Goal: Information Seeking & Learning: Find specific fact

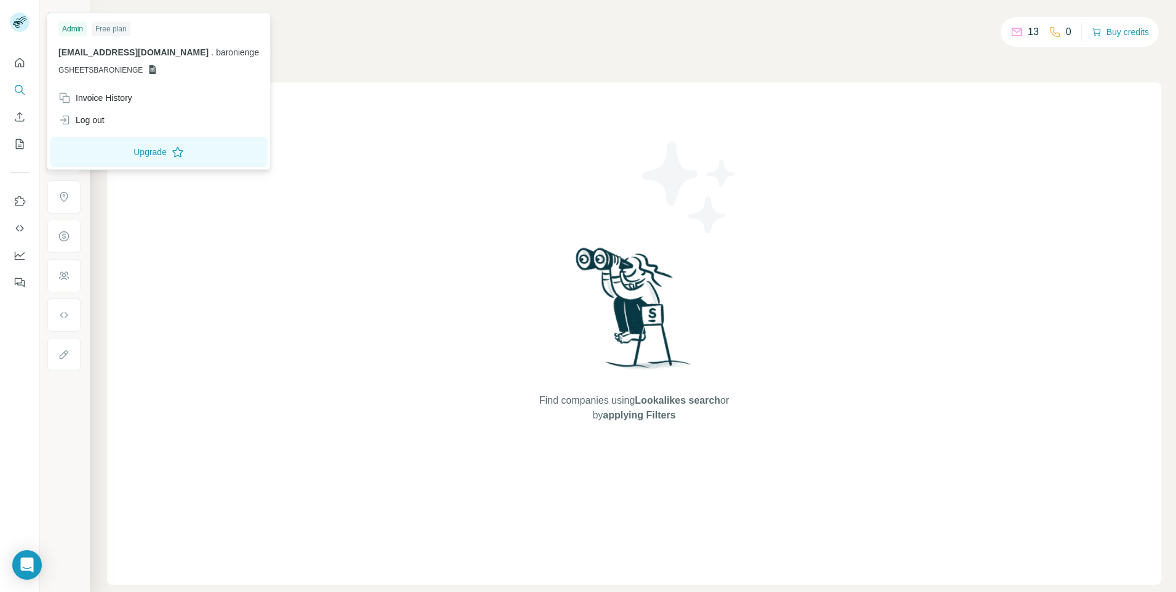
click at [27, 26] on rect at bounding box center [20, 22] width 20 height 20
click at [113, 119] on div "Log out" at bounding box center [158, 120] width 215 height 22
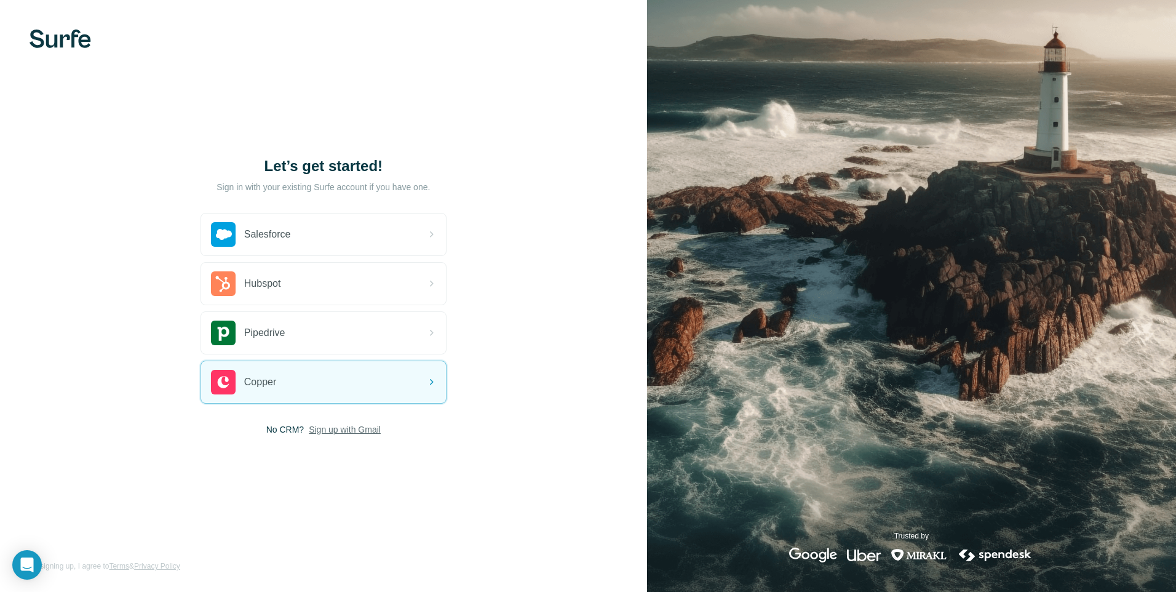
click at [362, 429] on span "Sign up with Gmail" at bounding box center [345, 429] width 72 height 12
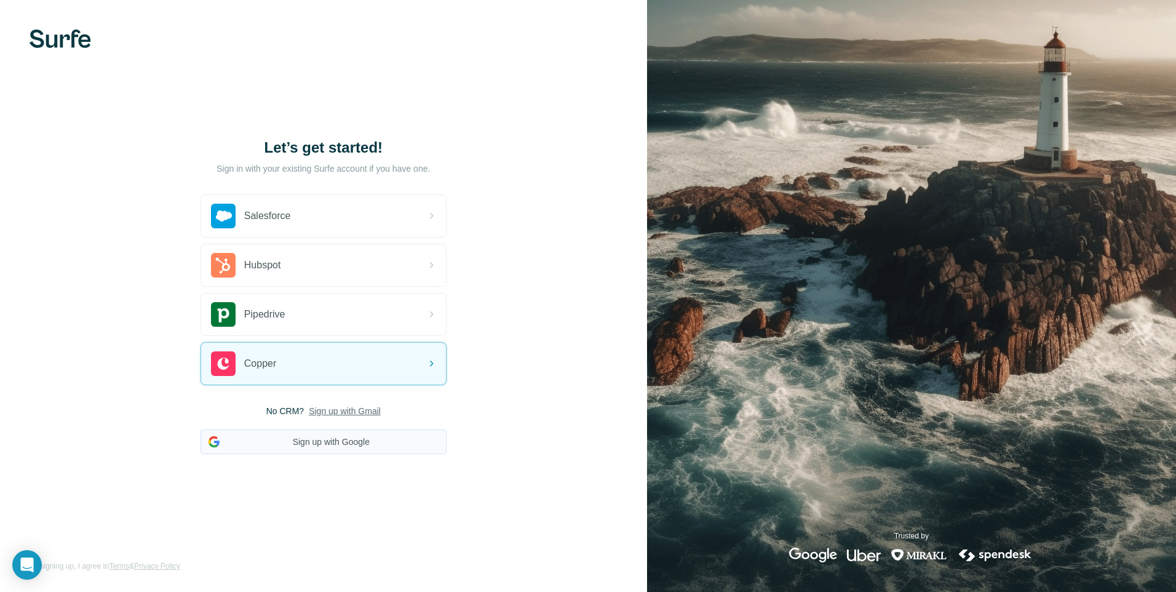
click at [349, 442] on button "Sign up with Google" at bounding box center [323, 441] width 246 height 25
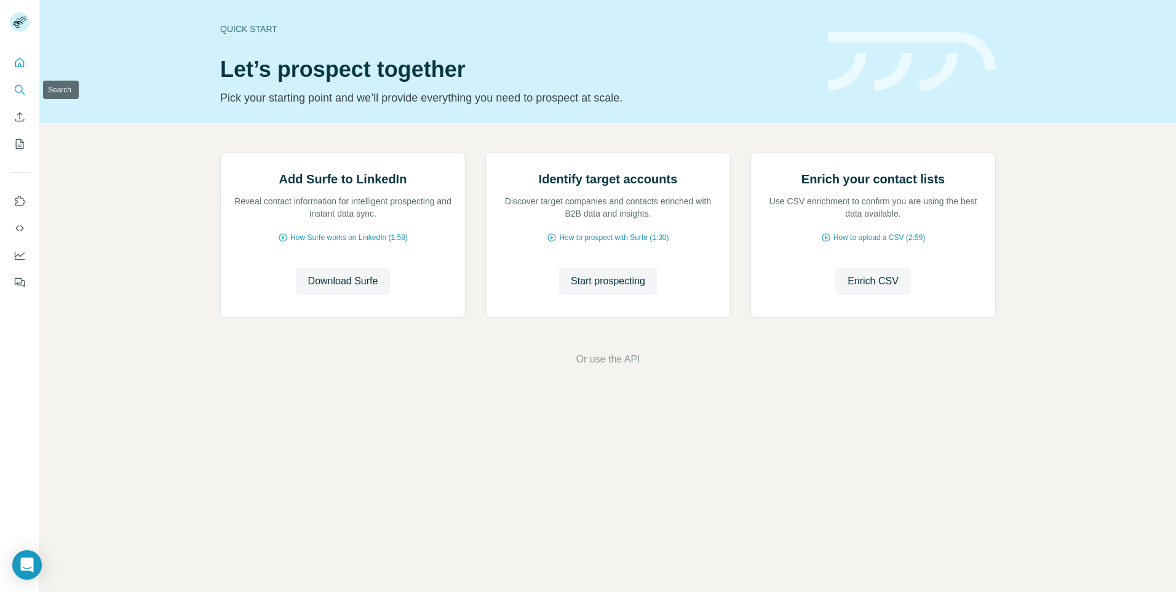
click at [21, 90] on icon "Search" at bounding box center [20, 90] width 12 height 12
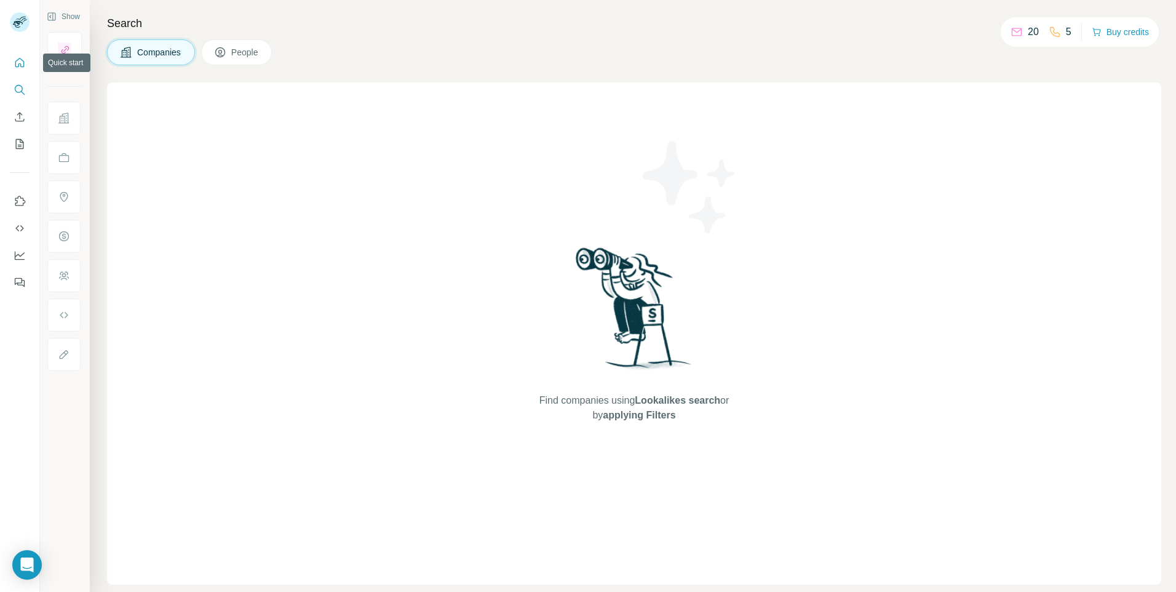
click at [18, 62] on icon "Quick start" at bounding box center [20, 63] width 12 height 12
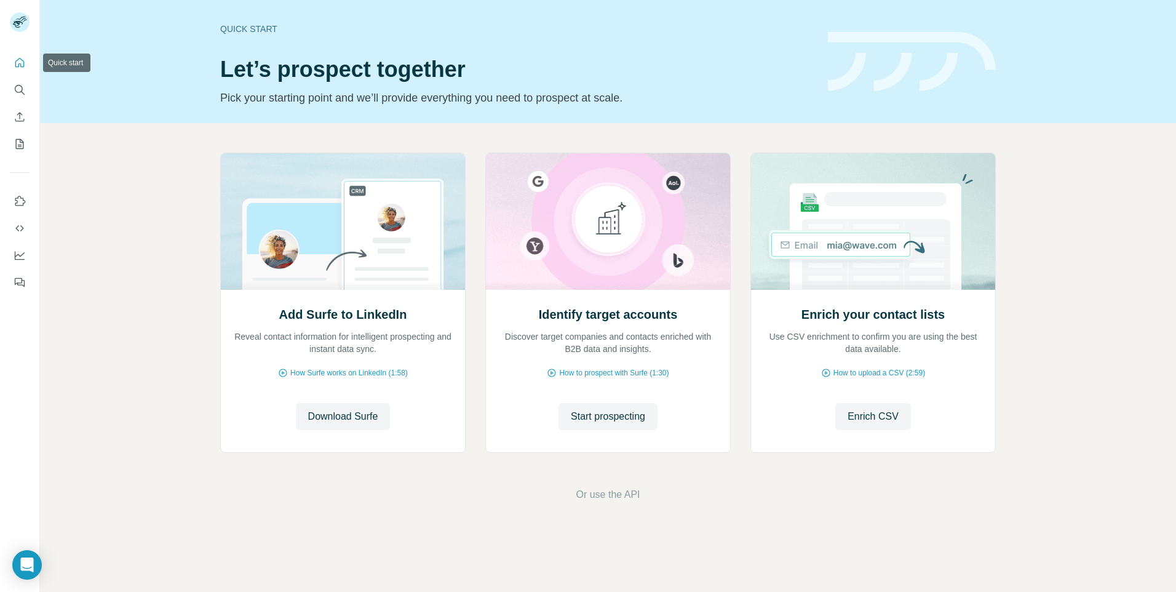
click at [23, 58] on icon "Quick start" at bounding box center [20, 63] width 12 height 12
click at [22, 90] on icon "Search" at bounding box center [20, 90] width 12 height 12
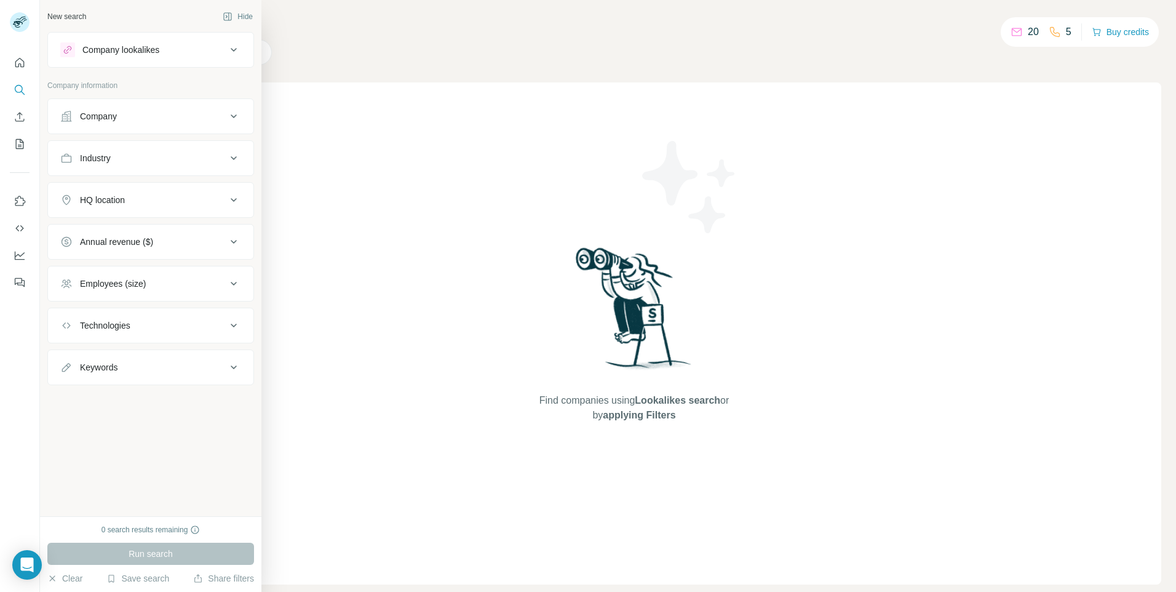
click at [115, 110] on div "Company" at bounding box center [98, 116] width 37 height 12
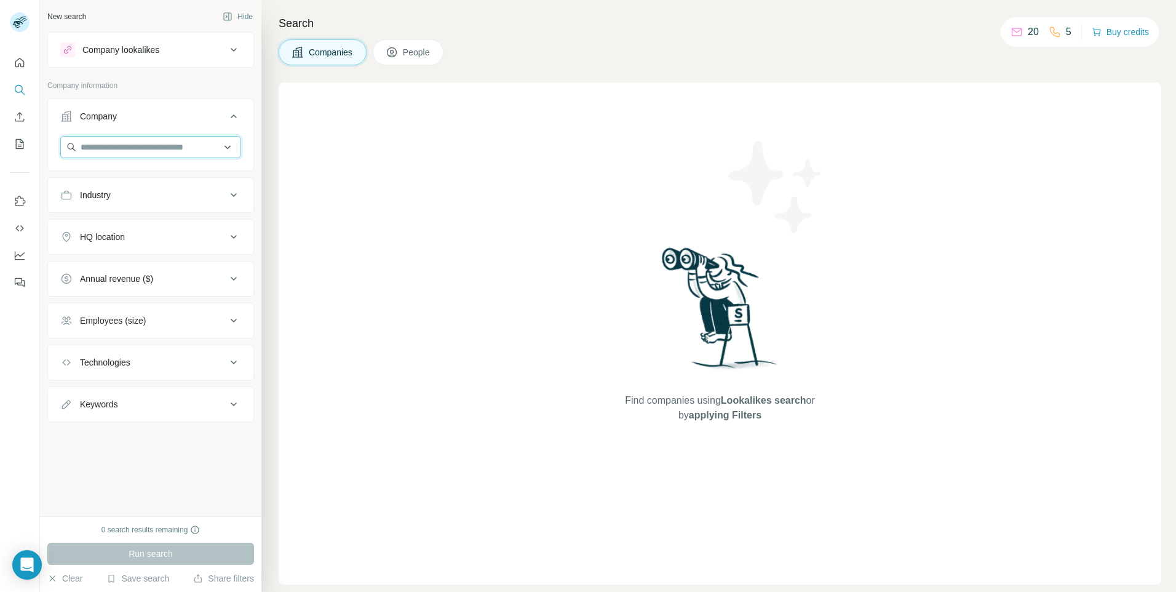
click at [99, 143] on input "text" at bounding box center [150, 147] width 181 height 22
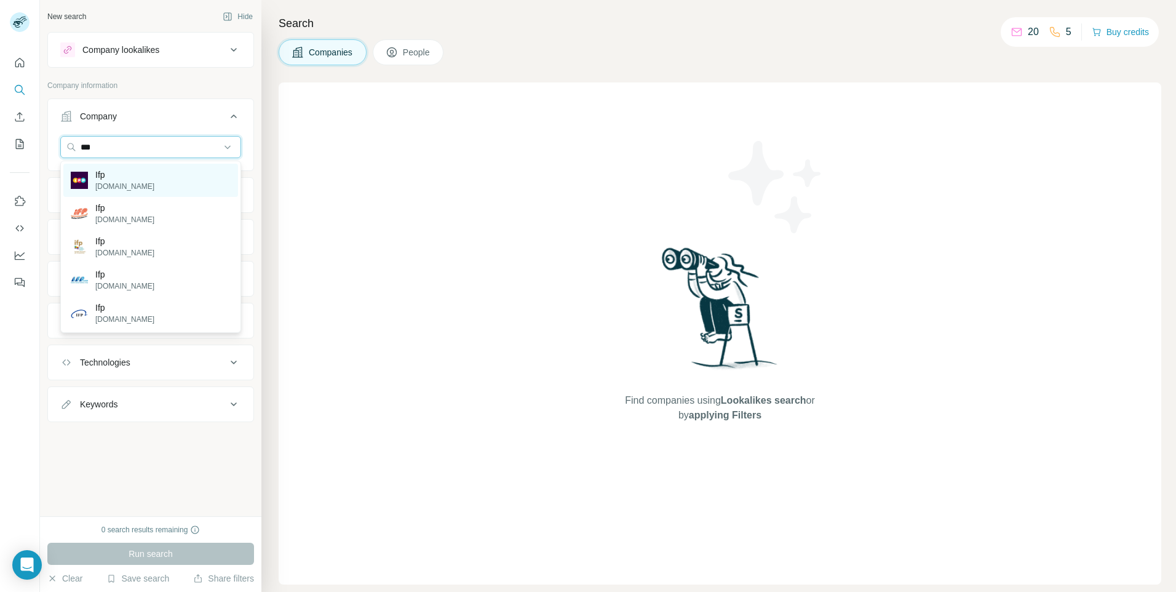
type input "****"
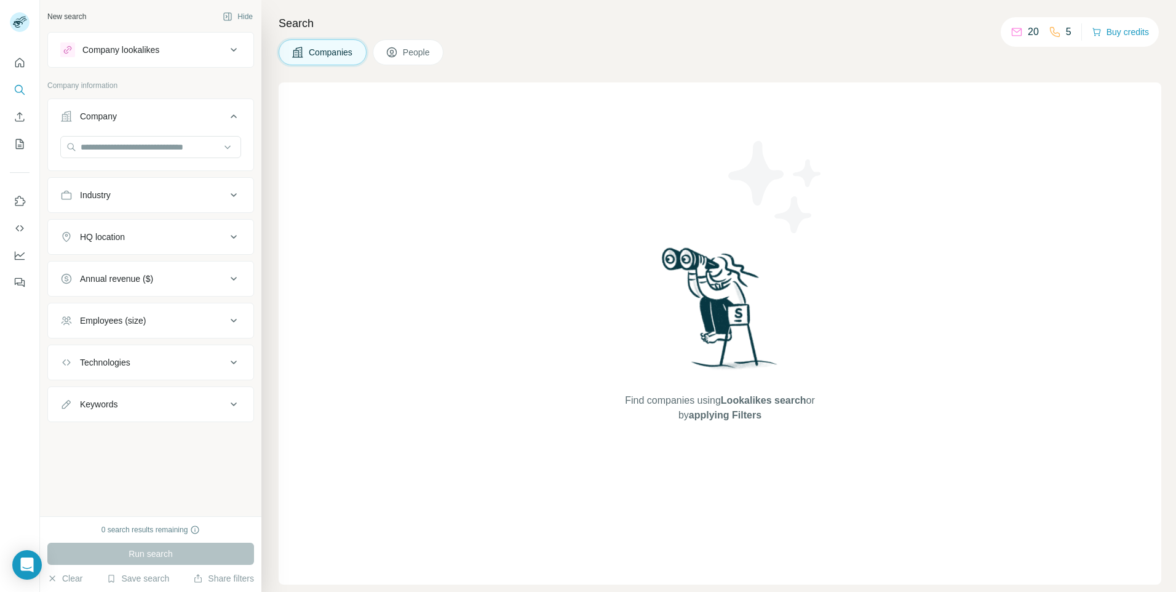
click at [492, 186] on div "Find companies using Lookalikes search or by applying Filters" at bounding box center [720, 333] width 882 height 502
click at [106, 148] on input "text" at bounding box center [150, 147] width 181 height 22
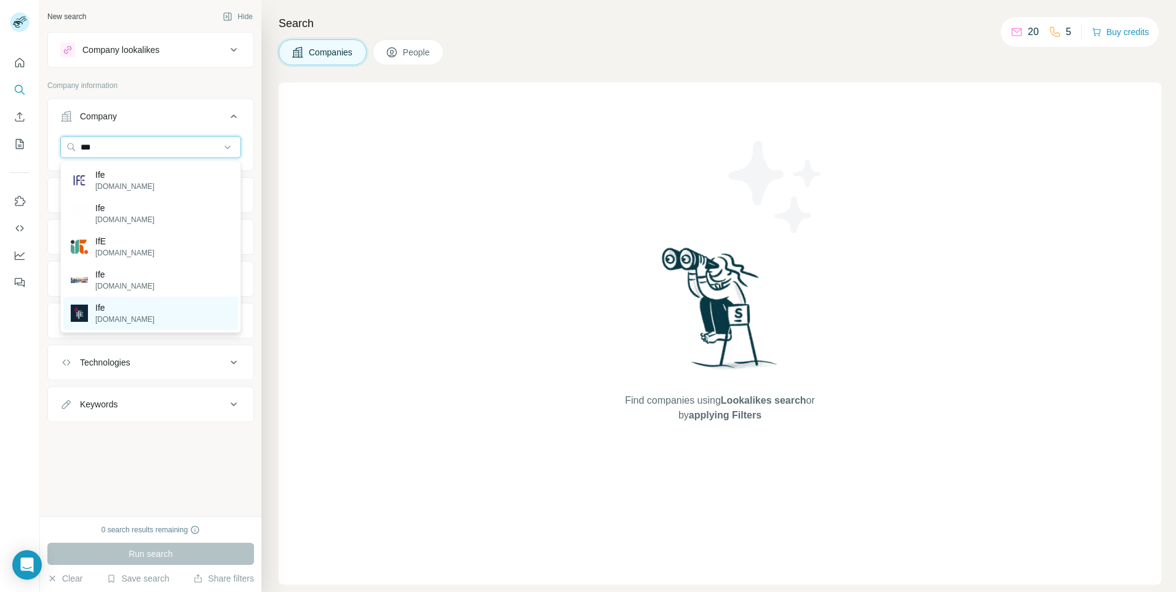
type input "***"
click at [106, 322] on p "[DOMAIN_NAME]" at bounding box center [124, 319] width 59 height 11
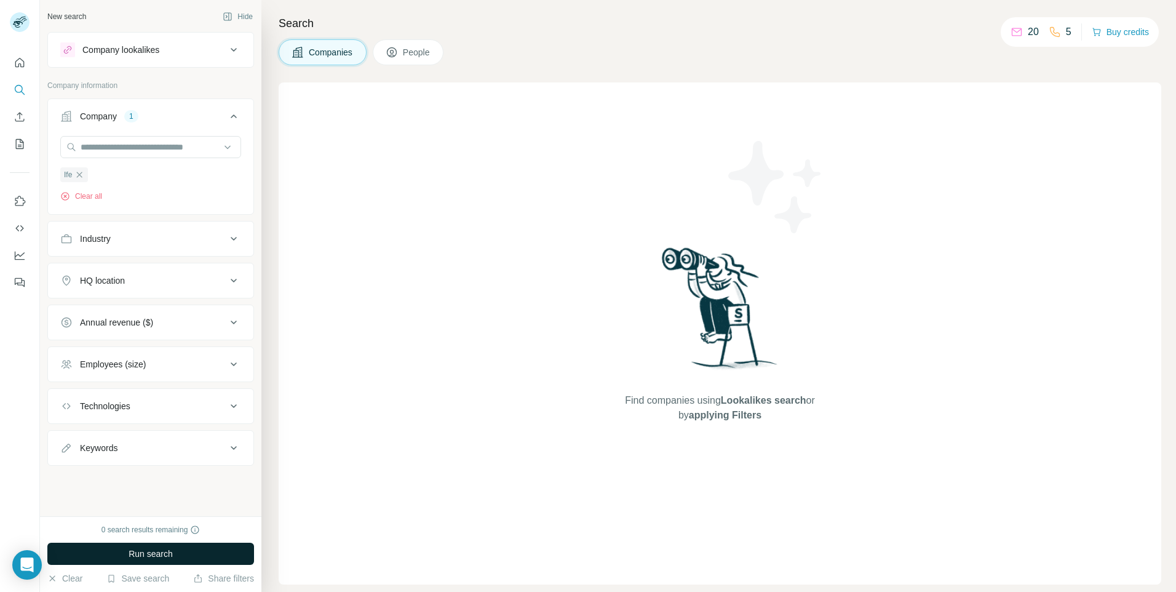
click at [140, 553] on span "Run search" at bounding box center [151, 553] width 44 height 12
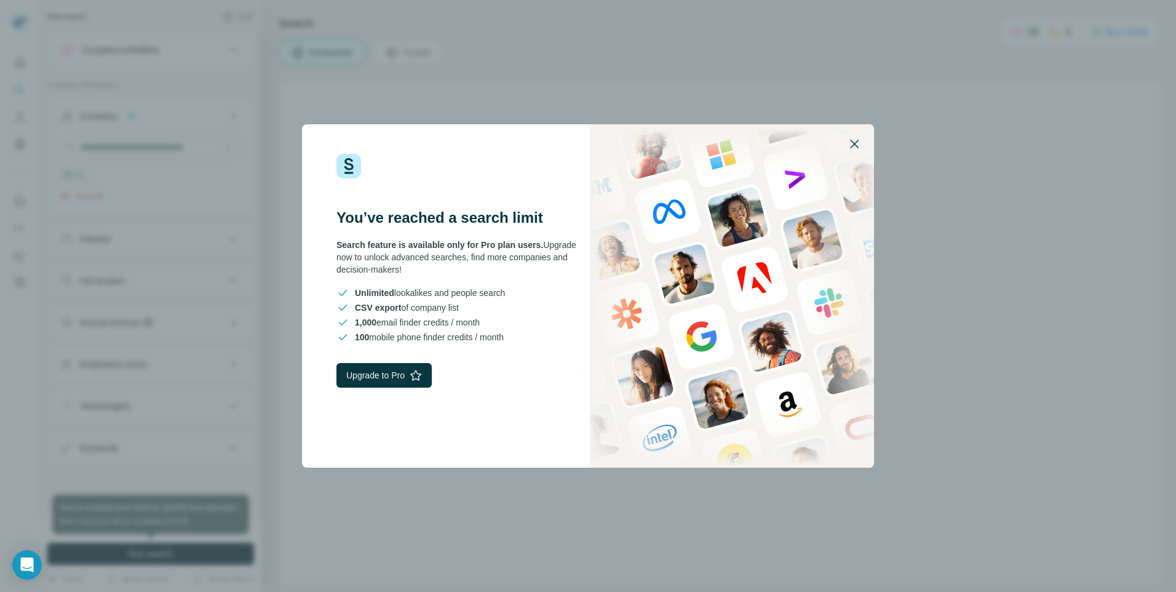
click at [853, 144] on icon "button" at bounding box center [854, 144] width 15 height 15
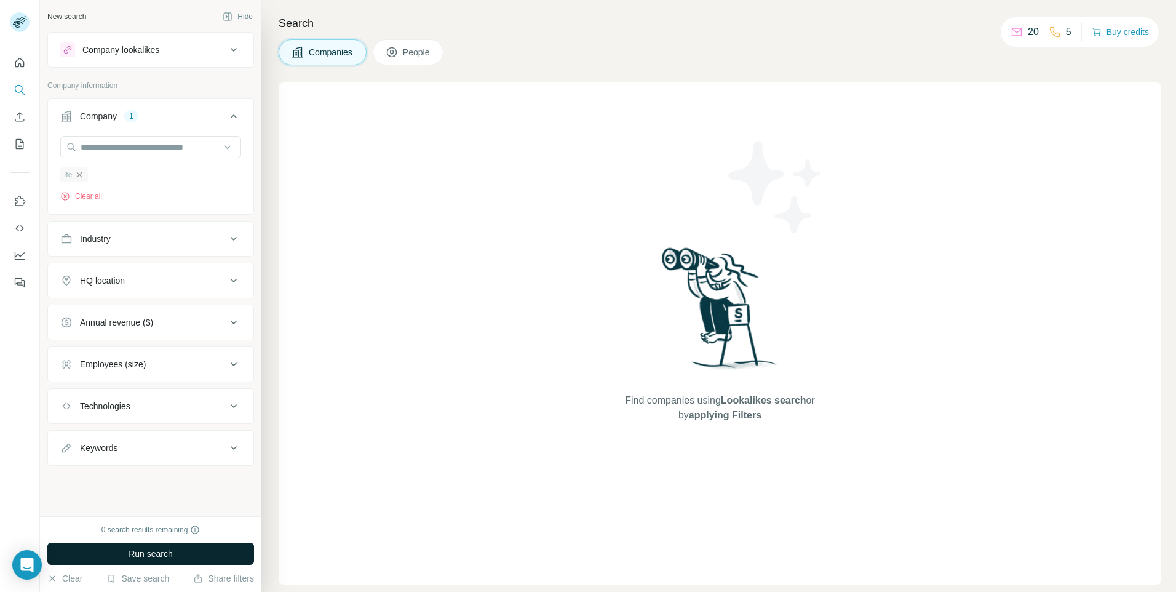
click at [80, 172] on icon "button" at bounding box center [79, 175] width 10 height 10
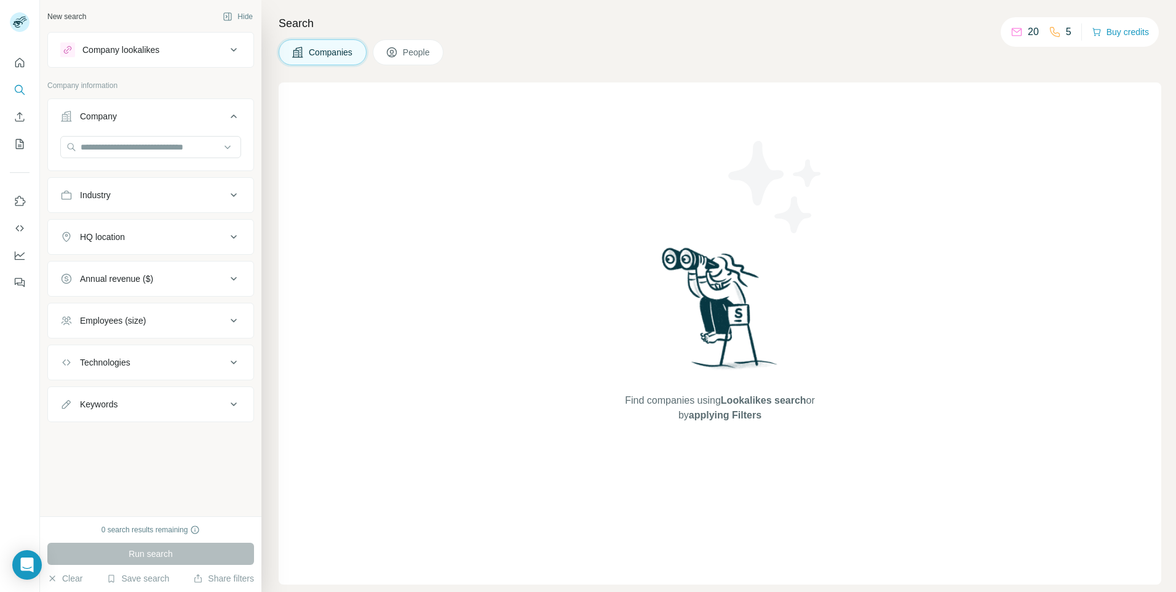
click at [106, 133] on button "Company" at bounding box center [150, 118] width 205 height 34
click at [117, 124] on button "Company" at bounding box center [150, 116] width 205 height 30
click at [111, 148] on input "text" at bounding box center [150, 147] width 181 height 22
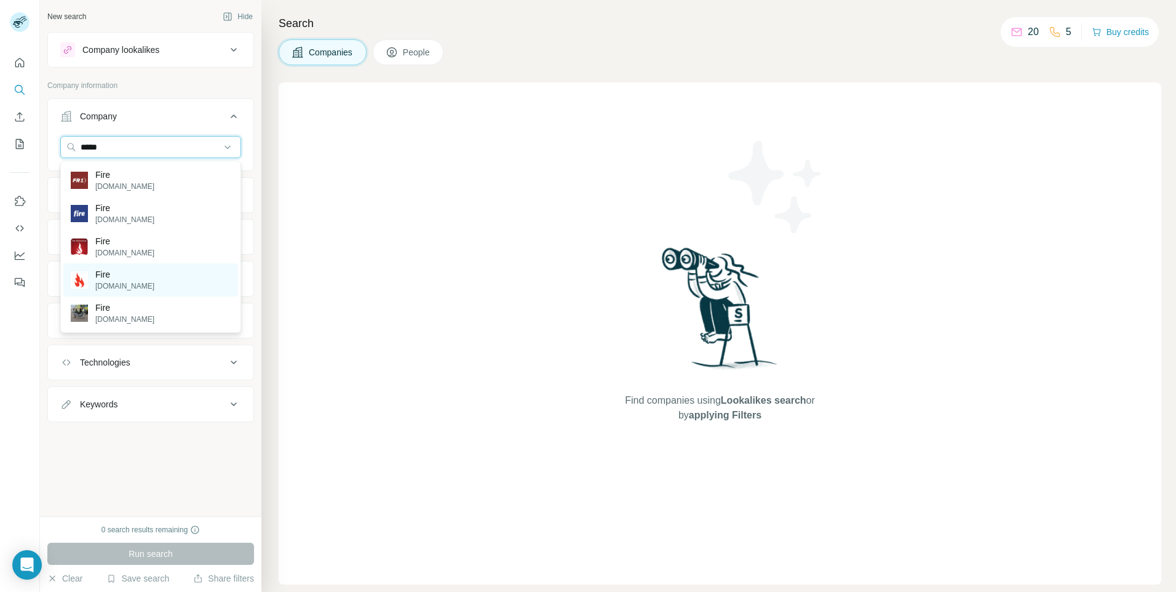
type input "****"
click at [126, 289] on p "[DOMAIN_NAME]" at bounding box center [124, 285] width 59 height 11
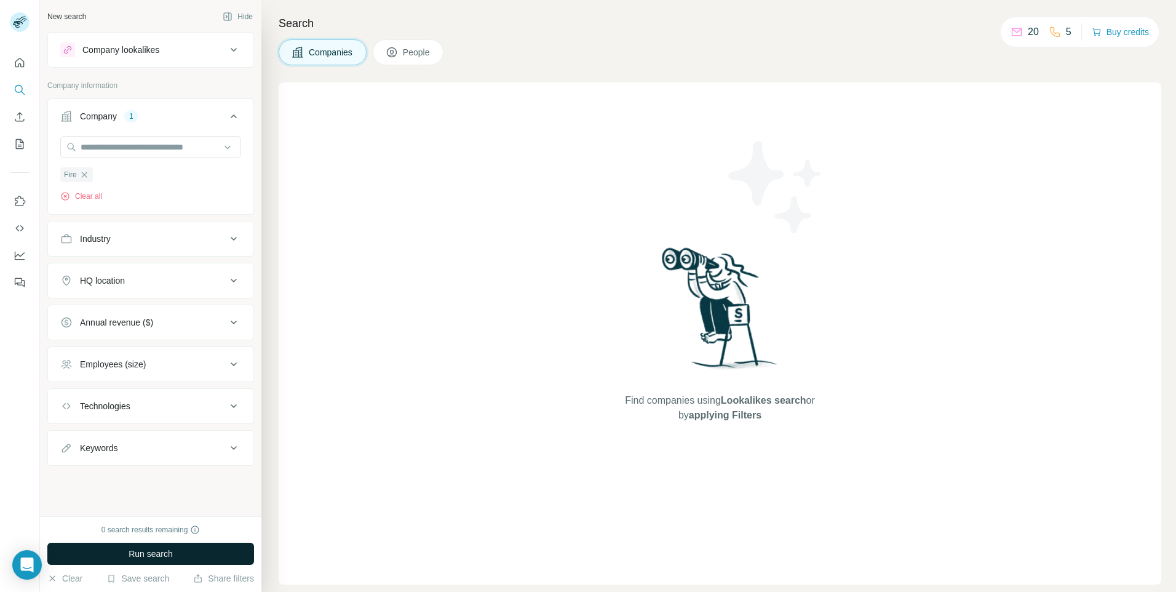
click at [126, 551] on button "Run search" at bounding box center [150, 553] width 207 height 22
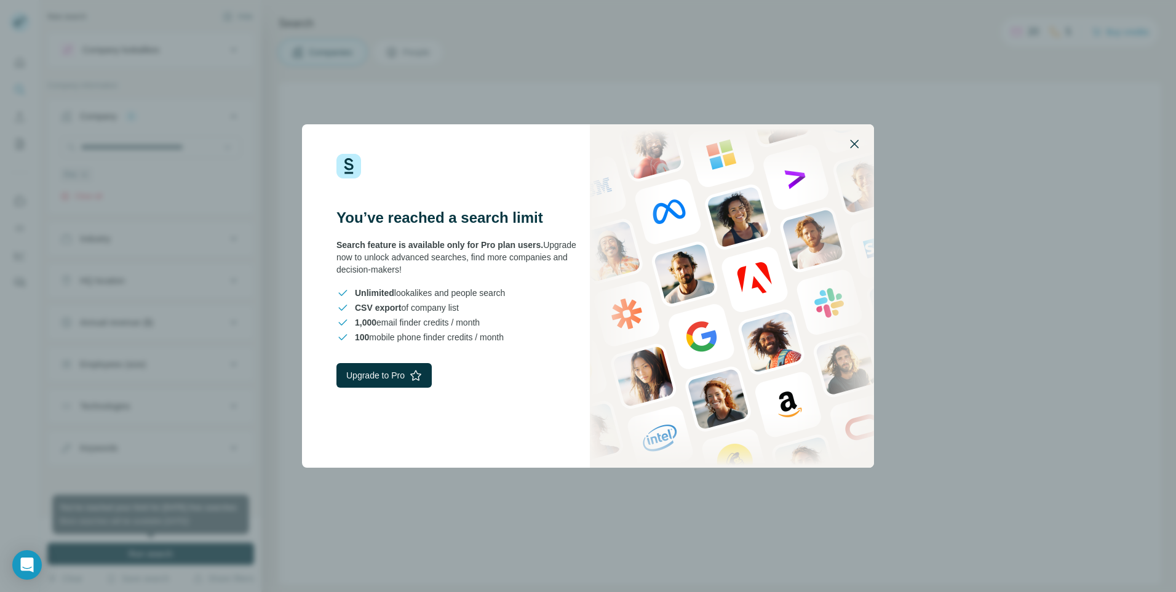
click at [854, 145] on icon "button" at bounding box center [854, 144] width 9 height 9
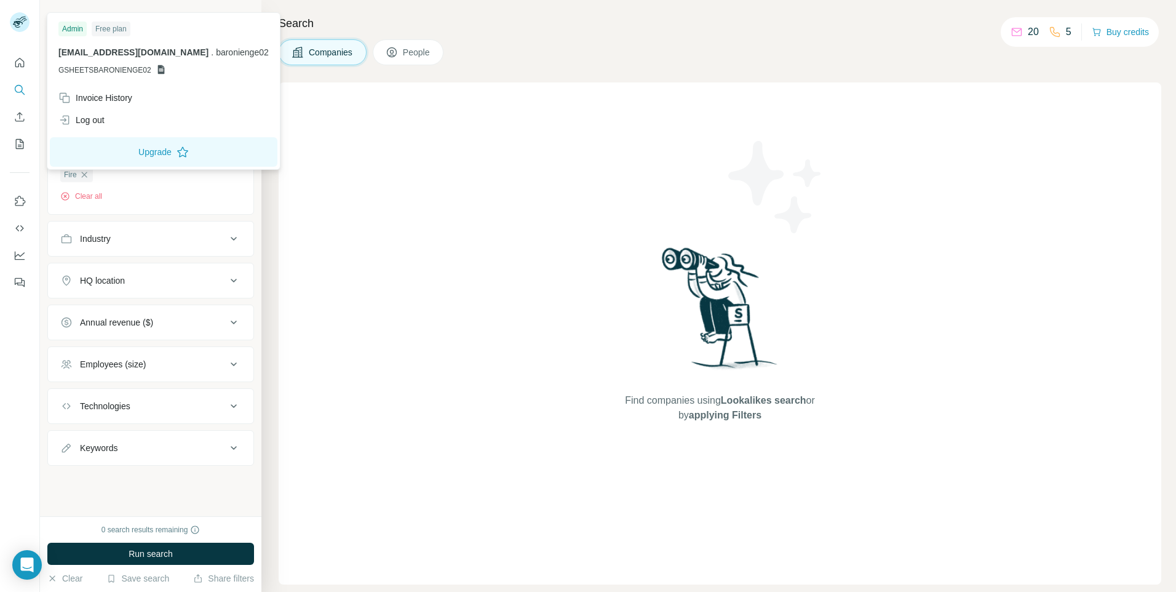
click at [16, 16] on rect at bounding box center [20, 22] width 20 height 20
click at [136, 123] on div "Log out" at bounding box center [163, 120] width 225 height 22
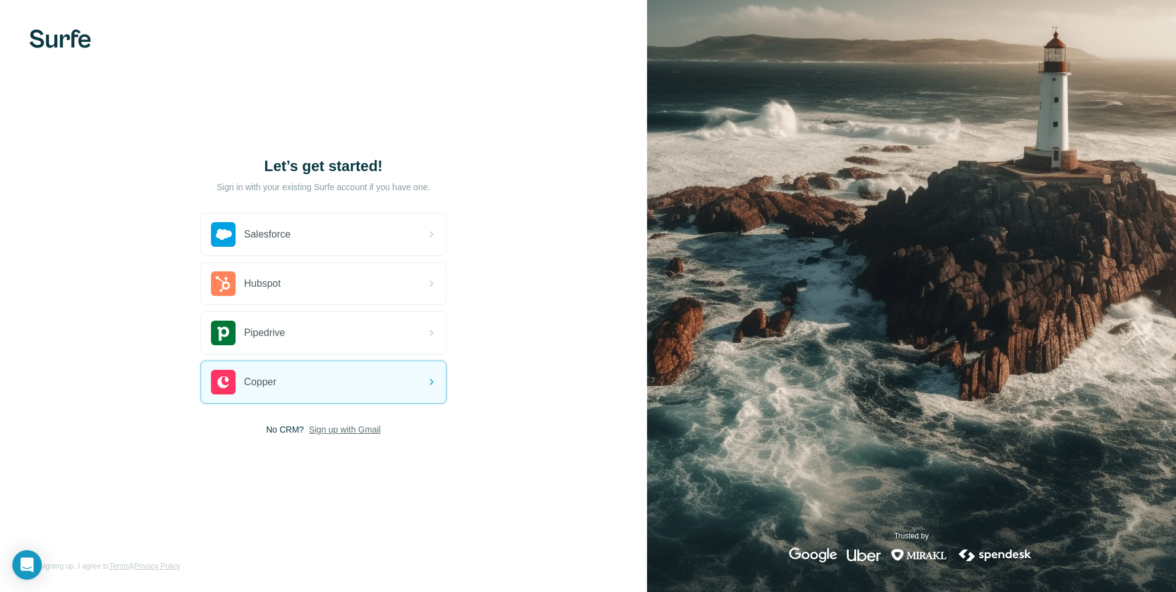
click at [360, 426] on span "Sign up with Gmail" at bounding box center [345, 429] width 72 height 12
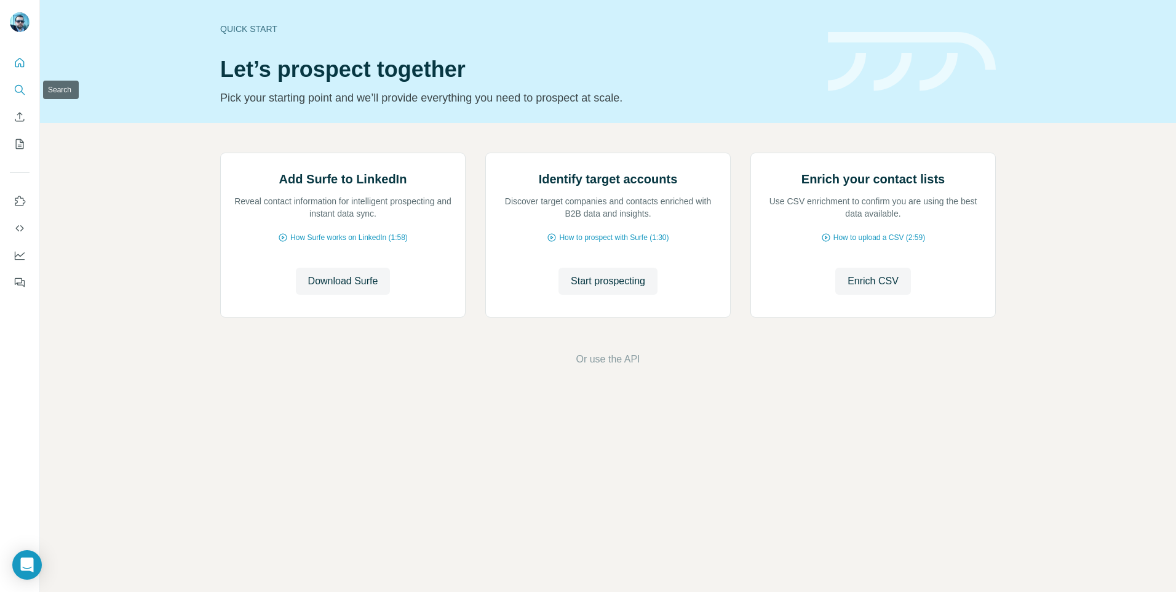
click at [25, 90] on icon "Search" at bounding box center [20, 90] width 12 height 12
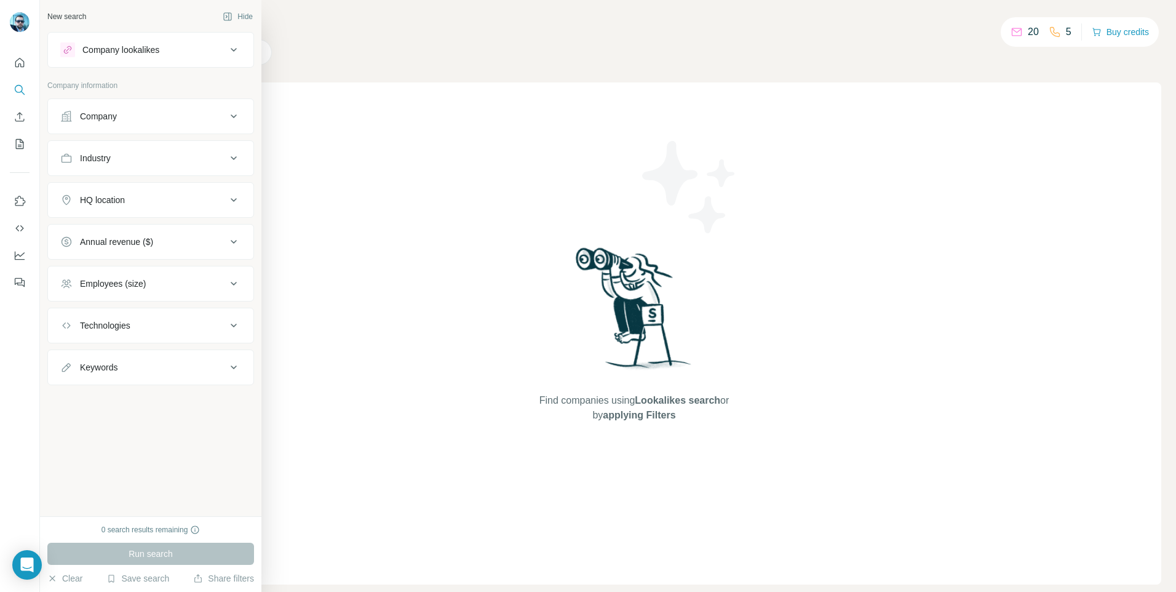
click at [100, 111] on div "Company" at bounding box center [98, 116] width 37 height 12
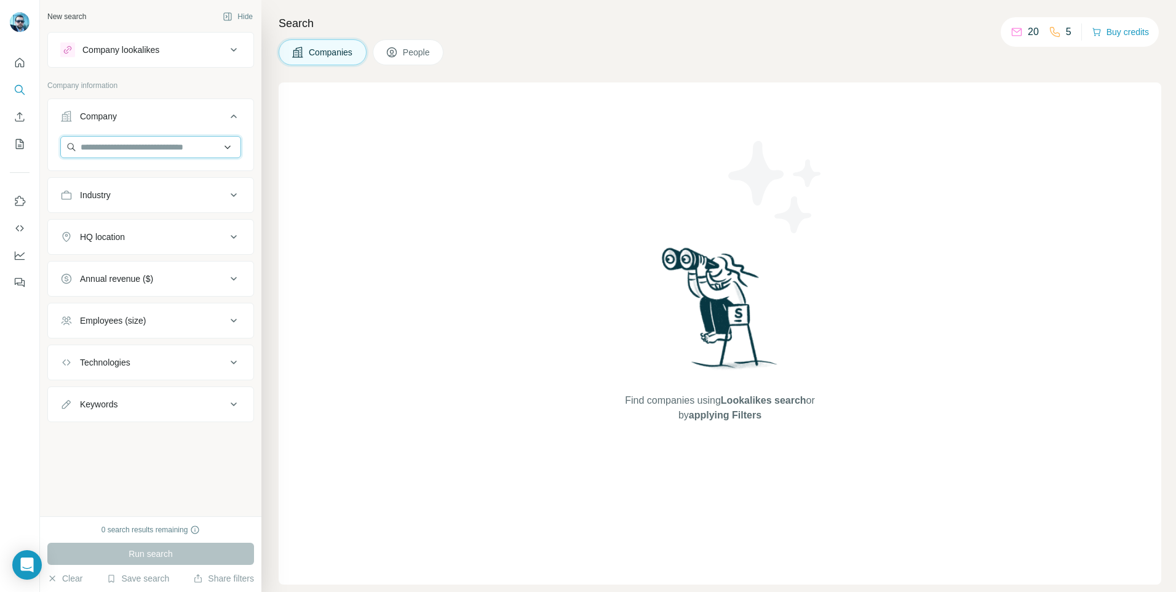
click at [98, 140] on input "text" at bounding box center [150, 147] width 181 height 22
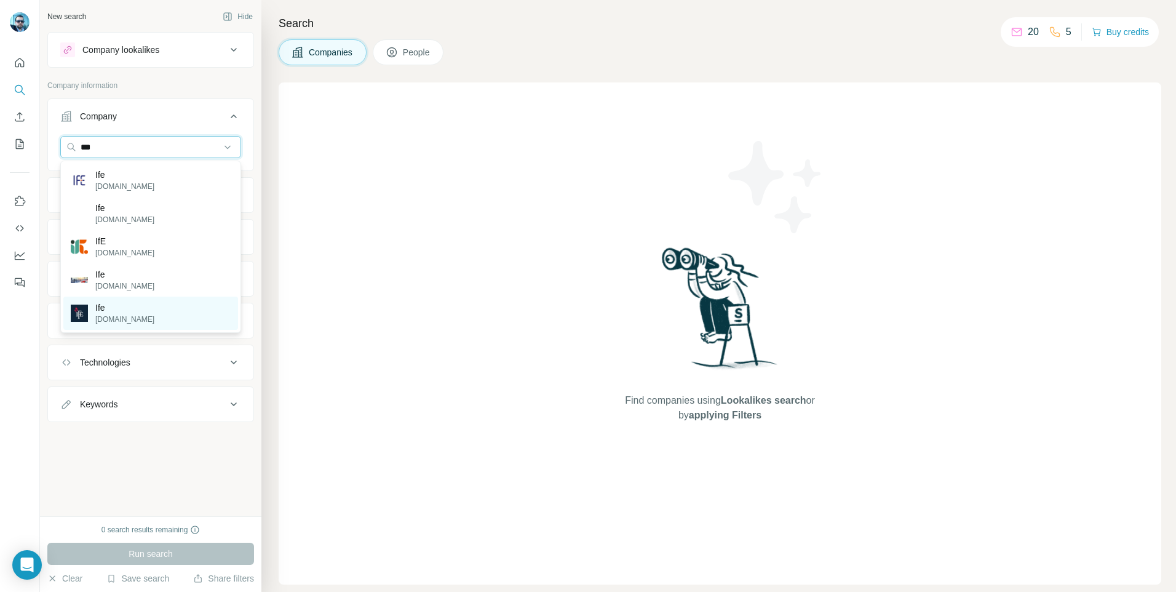
type input "***"
click at [132, 315] on div "Ife [DOMAIN_NAME]" at bounding box center [150, 312] width 175 height 33
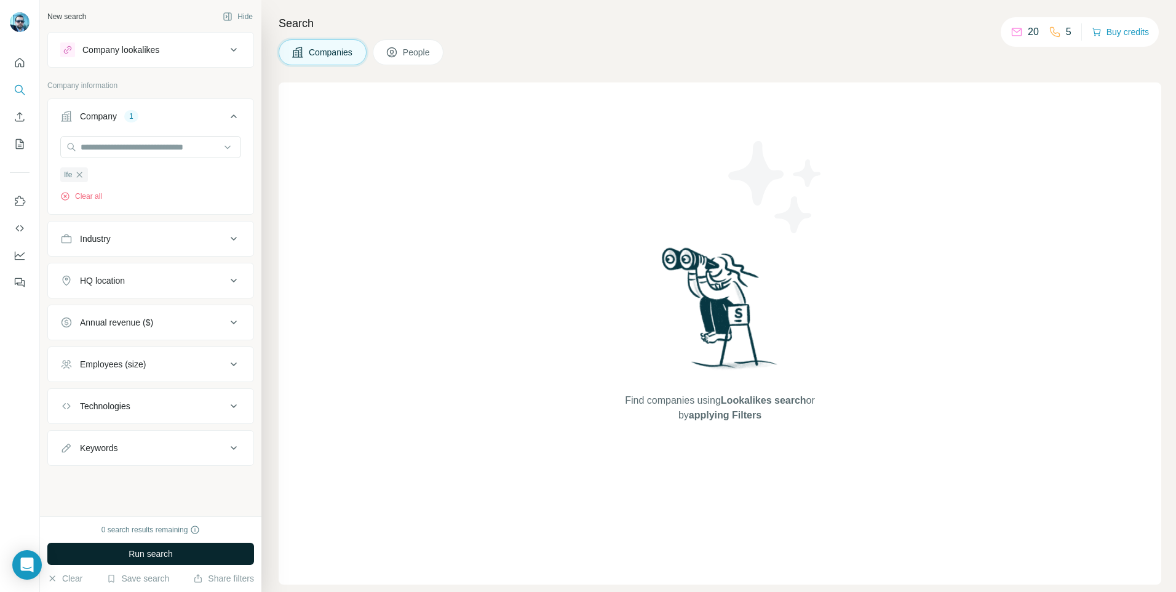
click at [181, 552] on button "Run search" at bounding box center [150, 553] width 207 height 22
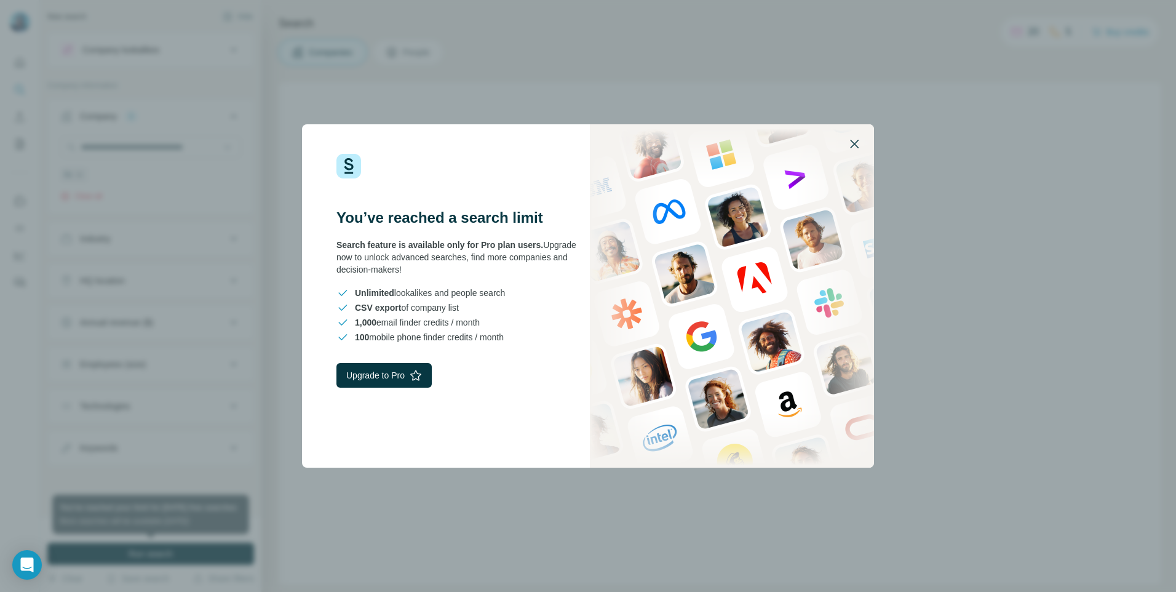
click at [853, 143] on icon "button" at bounding box center [854, 144] width 9 height 9
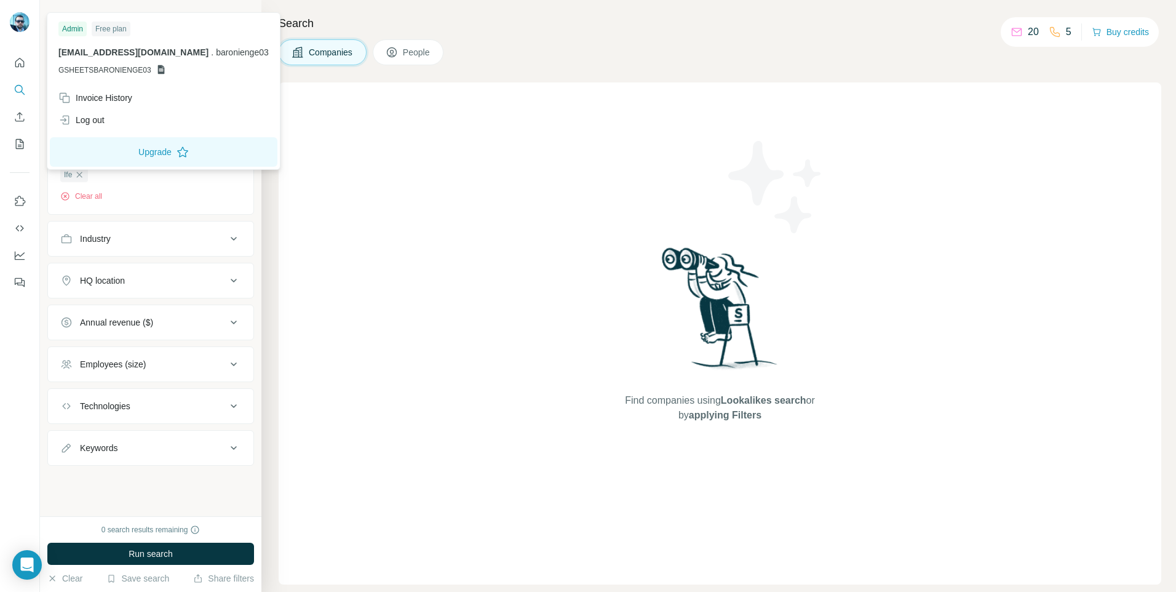
click at [28, 20] on img at bounding box center [20, 22] width 20 height 20
click at [103, 119] on div "Log out" at bounding box center [81, 120] width 46 height 12
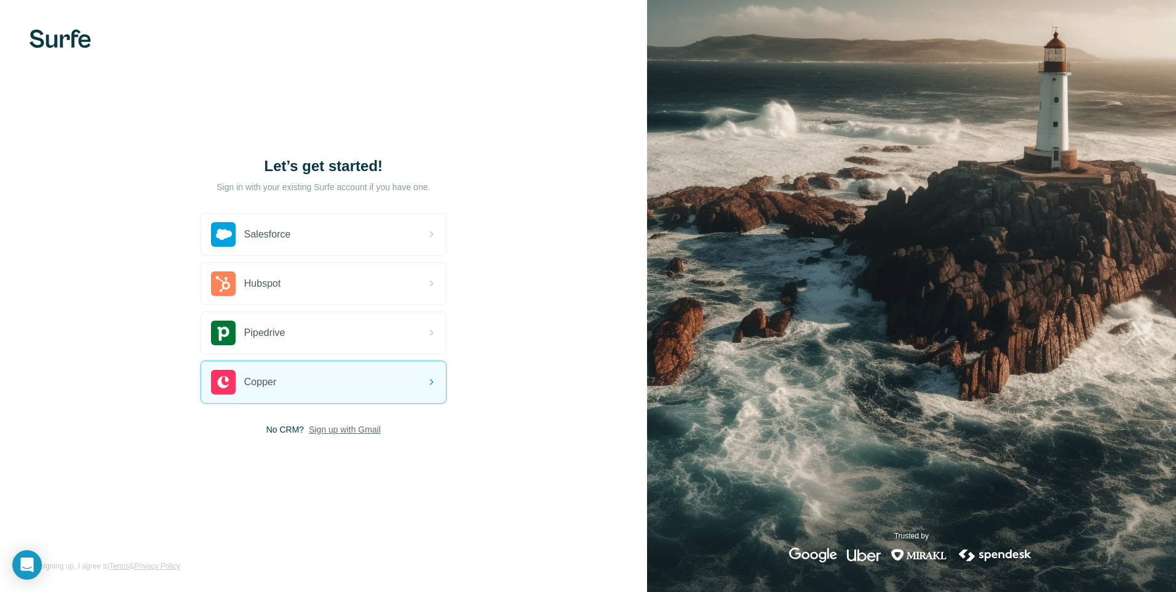
click at [365, 426] on span "Sign up with Gmail" at bounding box center [345, 429] width 72 height 12
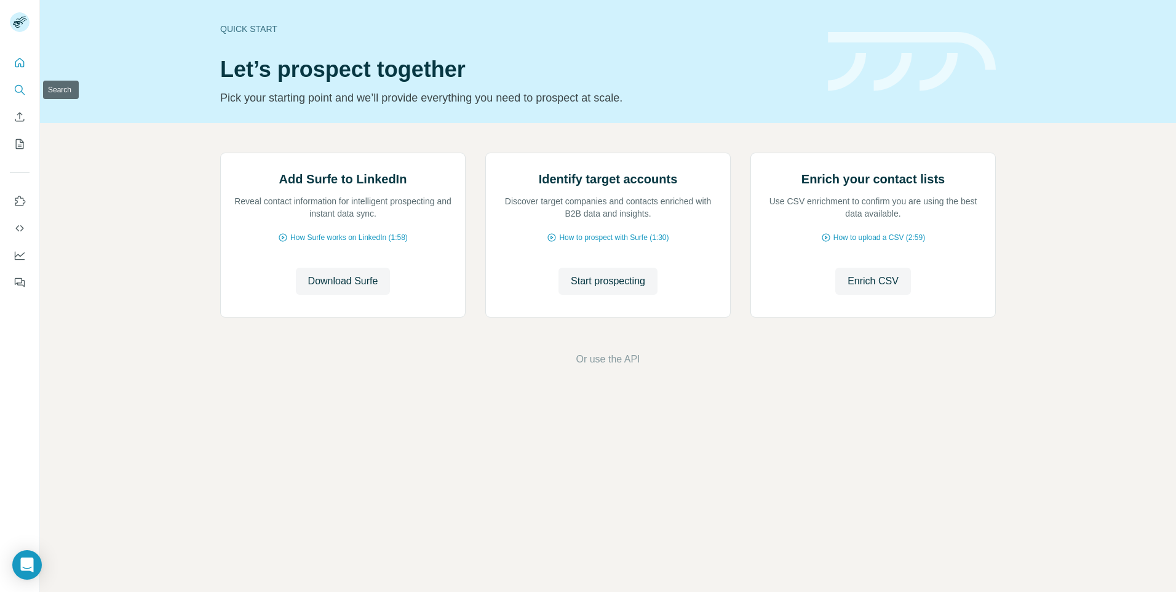
click at [23, 87] on icon "Search" at bounding box center [20, 90] width 12 height 12
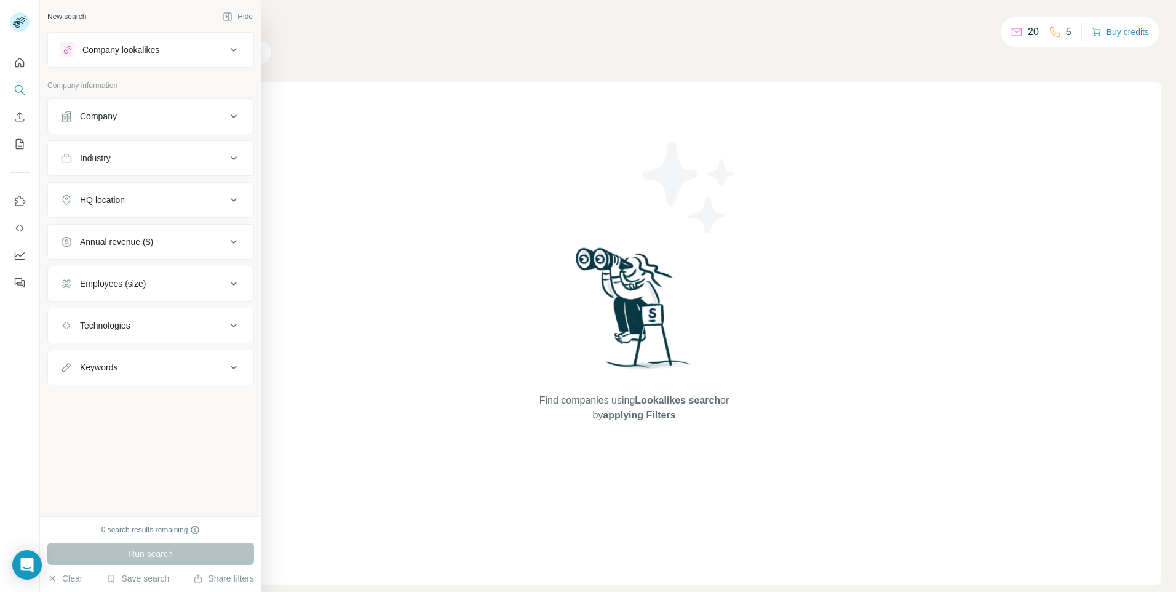
click at [81, 123] on button "Company" at bounding box center [150, 116] width 205 height 30
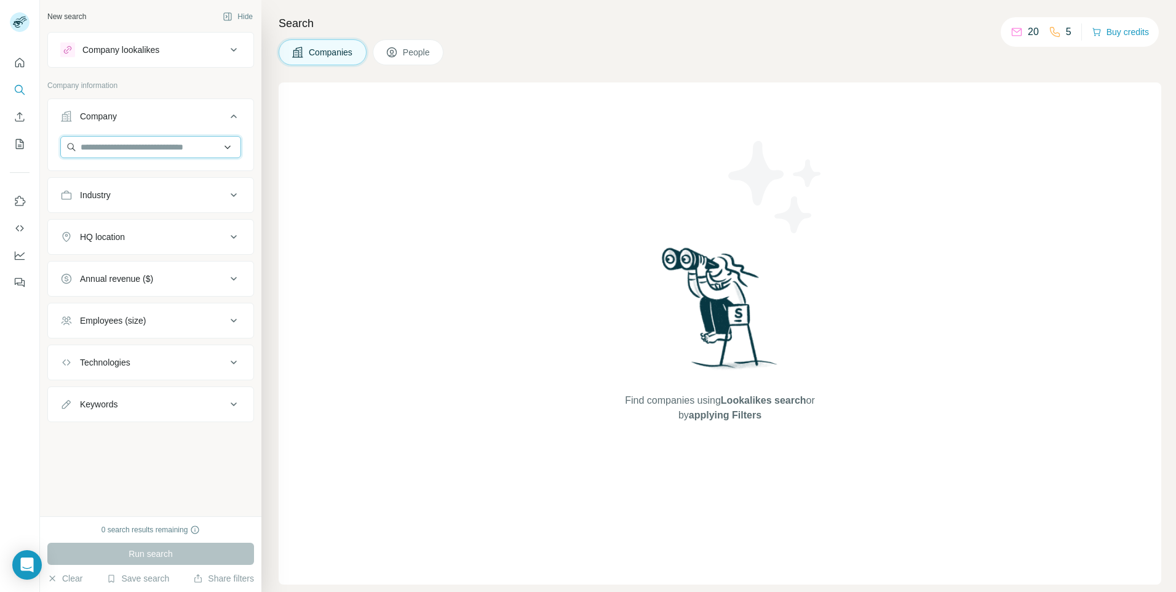
click at [85, 146] on input "text" at bounding box center [150, 147] width 181 height 22
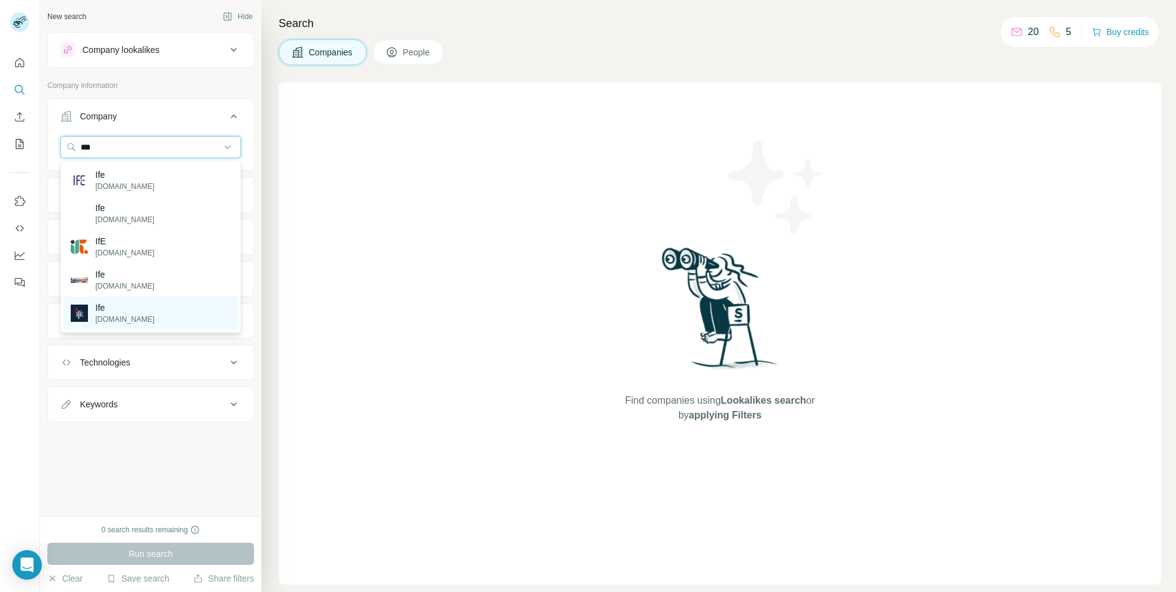
type input "***"
click at [124, 321] on div "Ife [DOMAIN_NAME]" at bounding box center [150, 312] width 175 height 33
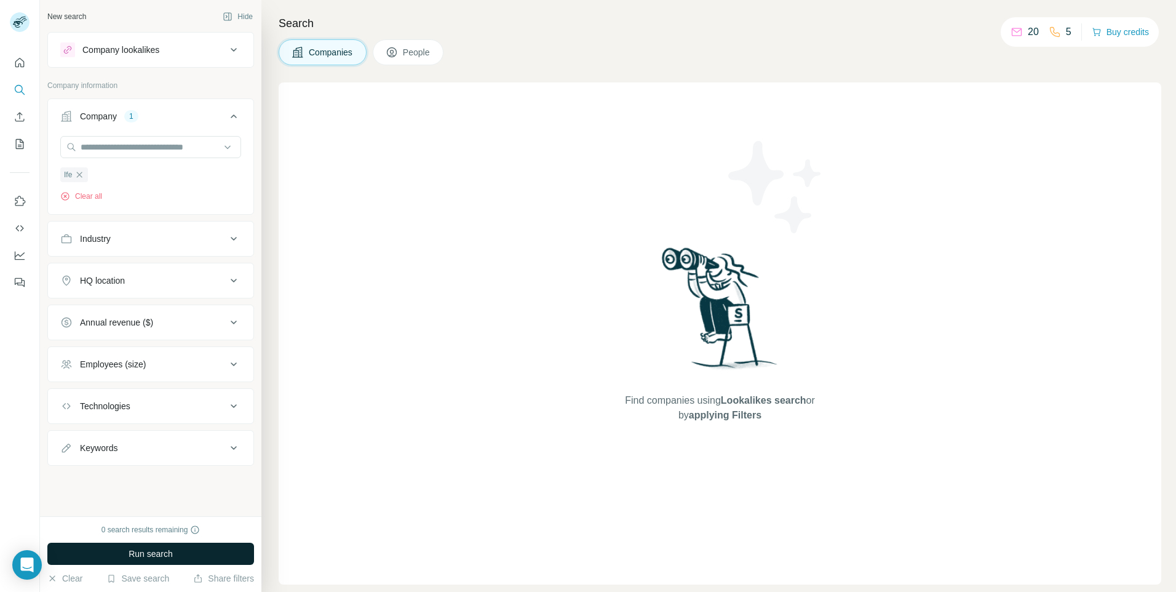
click at [143, 549] on span "Run search" at bounding box center [151, 553] width 44 height 12
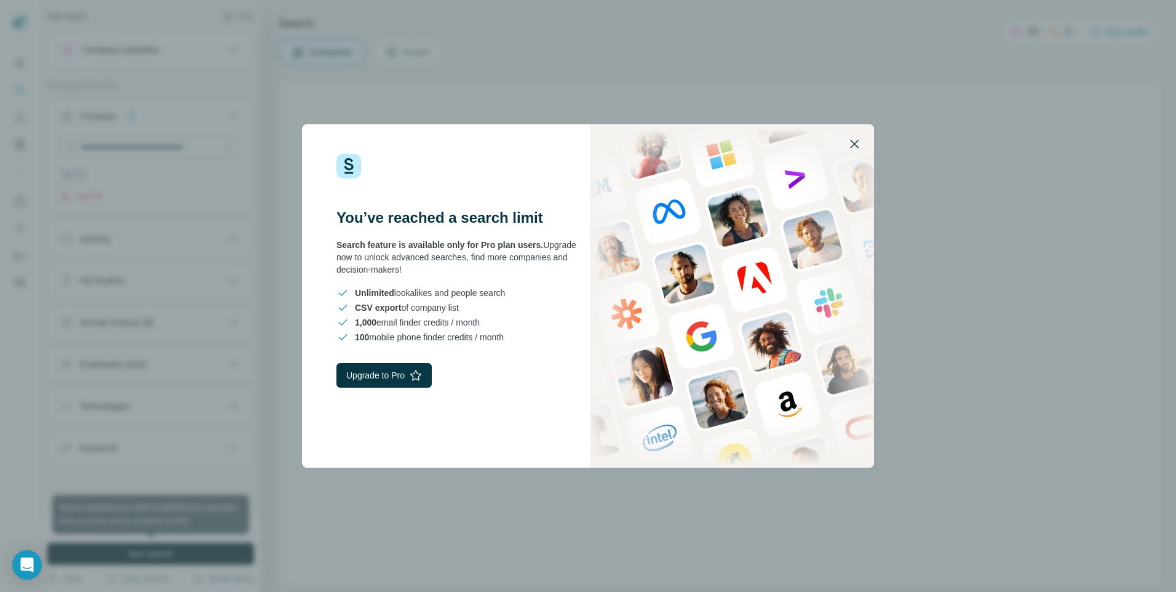
click at [855, 146] on icon "button" at bounding box center [854, 144] width 15 height 15
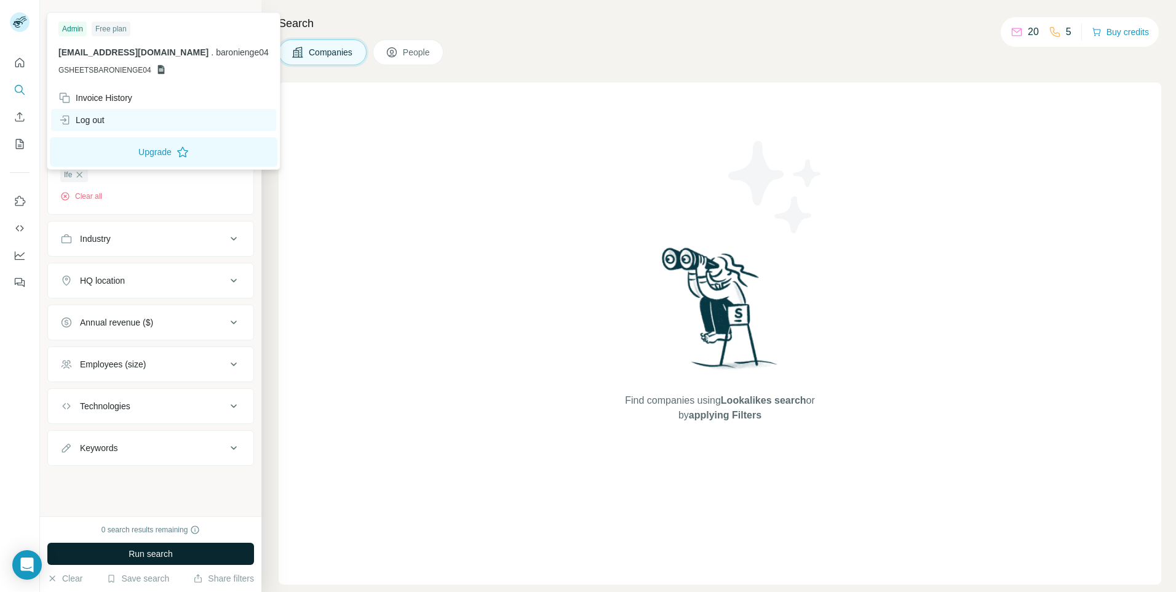
click at [126, 114] on div "Log out" at bounding box center [163, 120] width 225 height 22
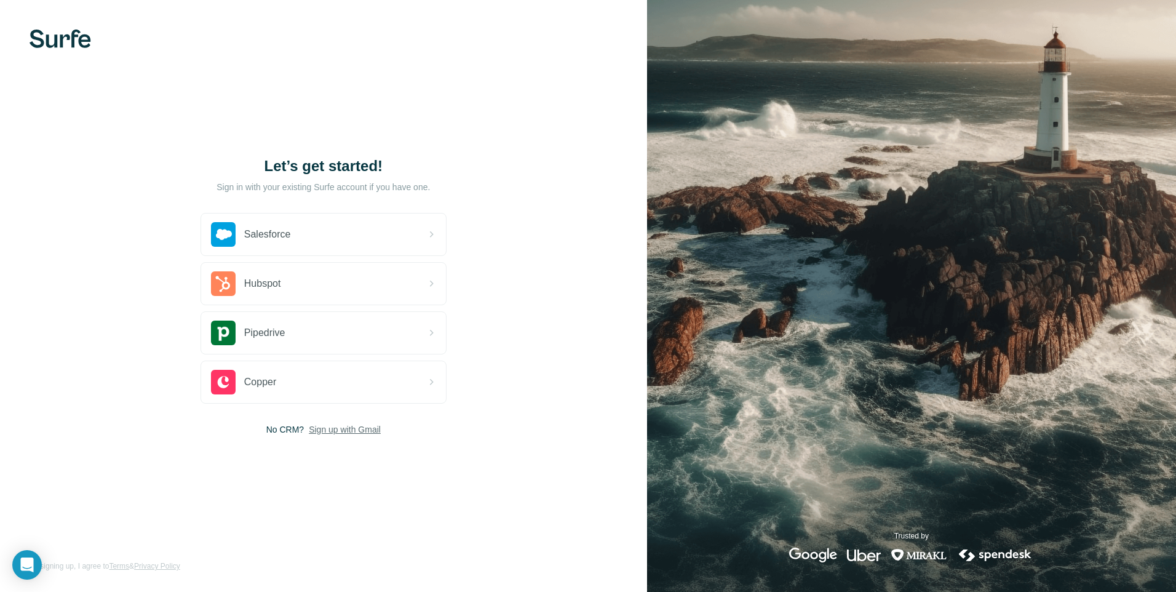
click at [374, 426] on span "Sign up with Gmail" at bounding box center [345, 429] width 72 height 12
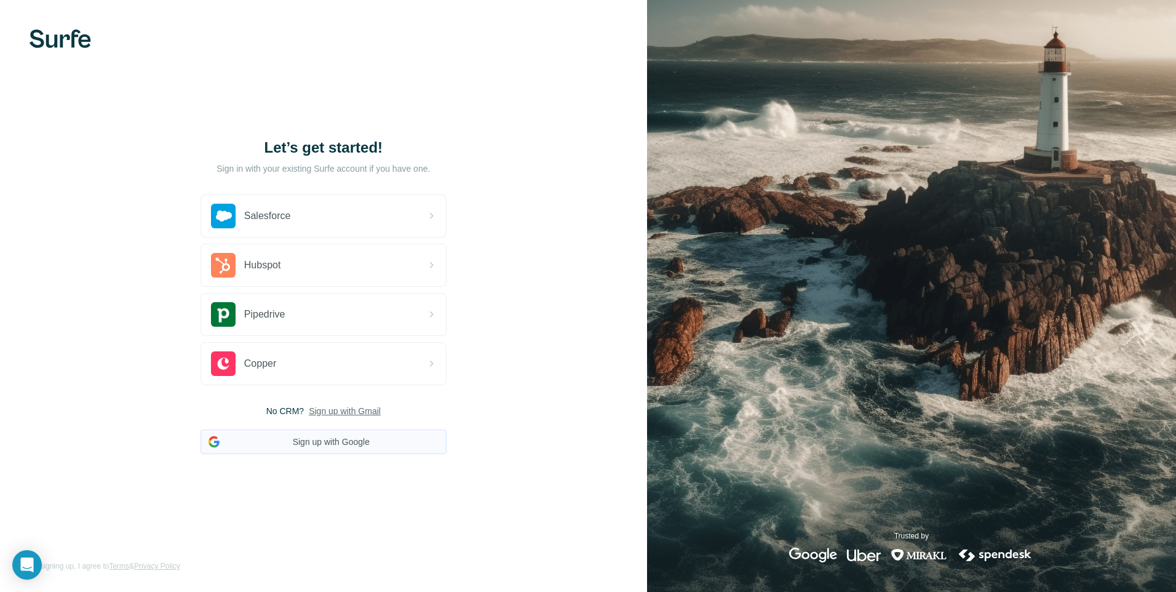
click at [362, 443] on button "Sign up with Google" at bounding box center [323, 441] width 246 height 25
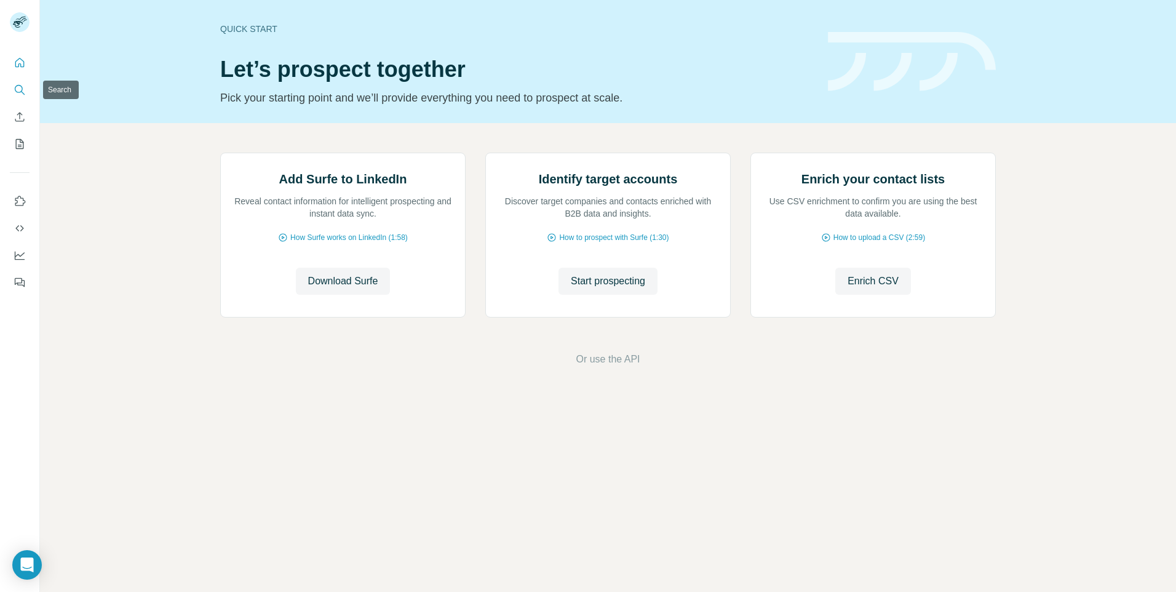
click at [15, 90] on icon "Search" at bounding box center [20, 90] width 12 height 12
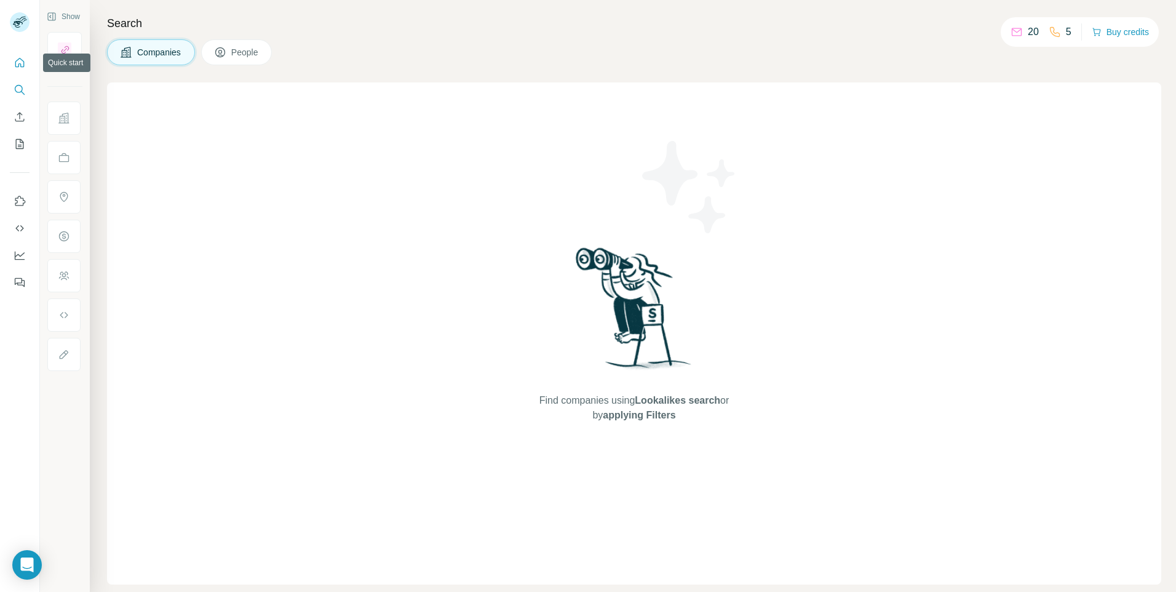
click at [22, 63] on icon "Quick start" at bounding box center [20, 63] width 12 height 12
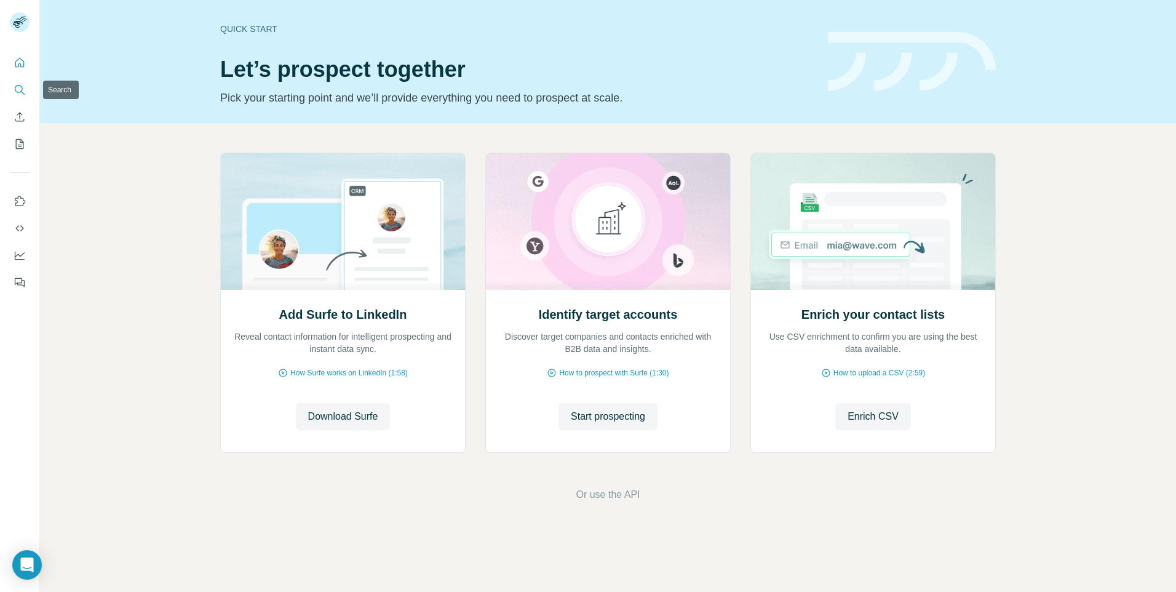
click at [14, 89] on icon "Search" at bounding box center [20, 90] width 12 height 12
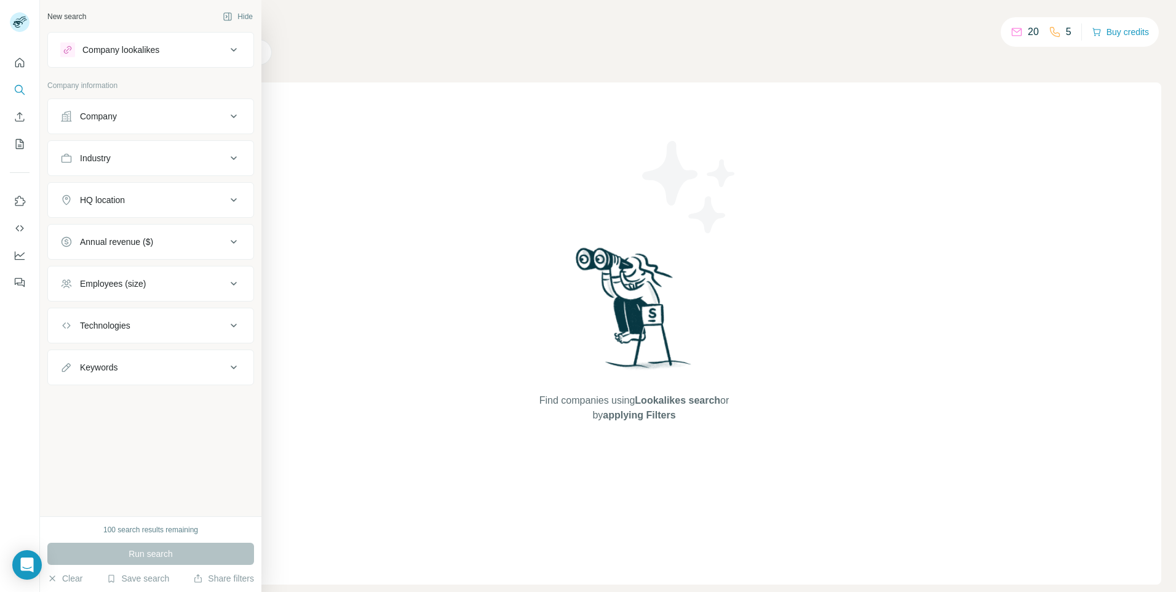
click at [124, 124] on button "Company" at bounding box center [150, 116] width 205 height 30
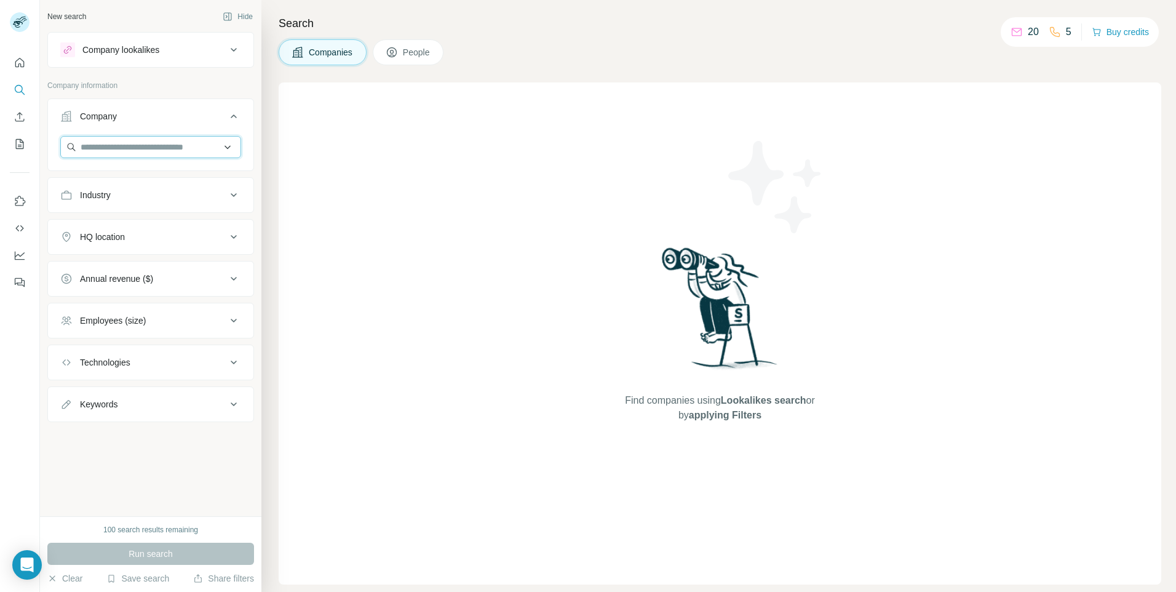
click at [135, 151] on input "text" at bounding box center [150, 147] width 181 height 22
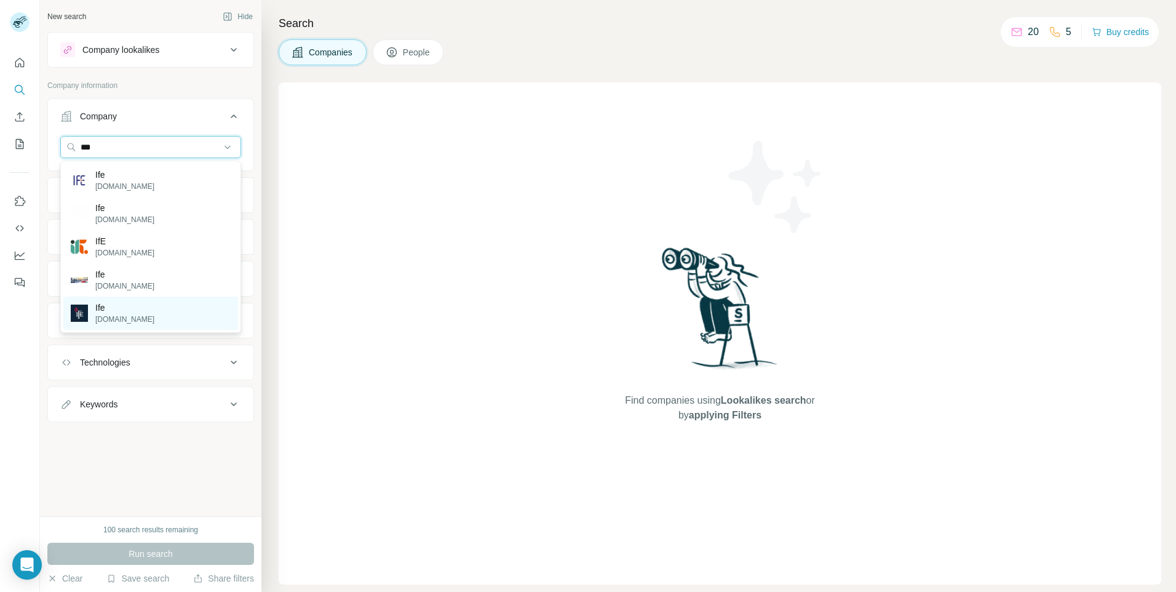
type input "***"
click at [137, 315] on div "Ife [DOMAIN_NAME]" at bounding box center [150, 312] width 175 height 33
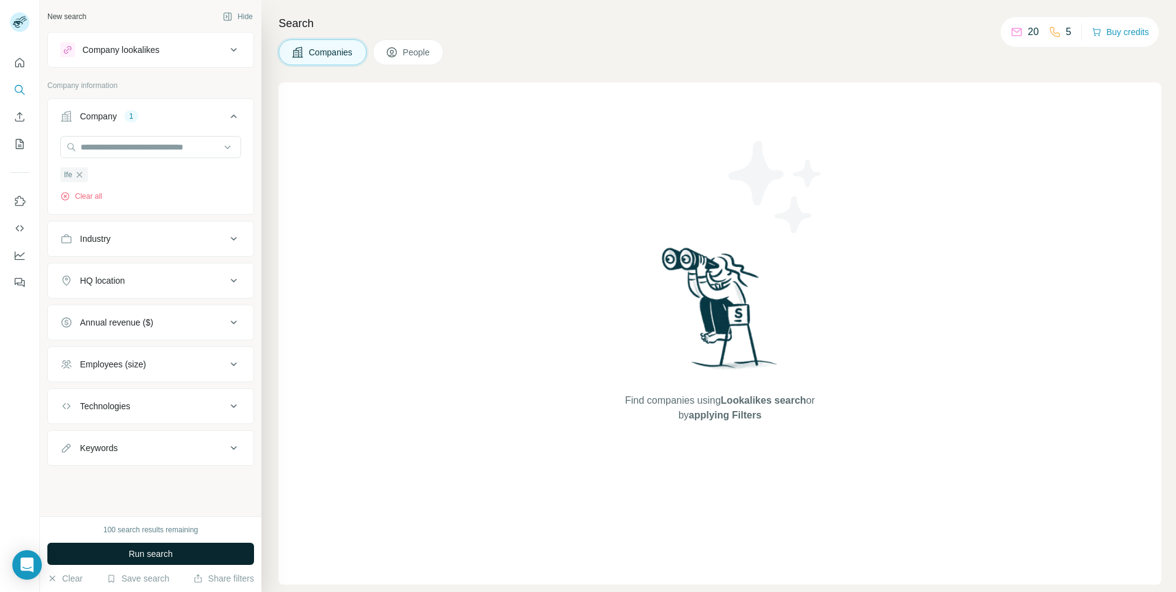
click at [170, 558] on span "Run search" at bounding box center [151, 553] width 44 height 12
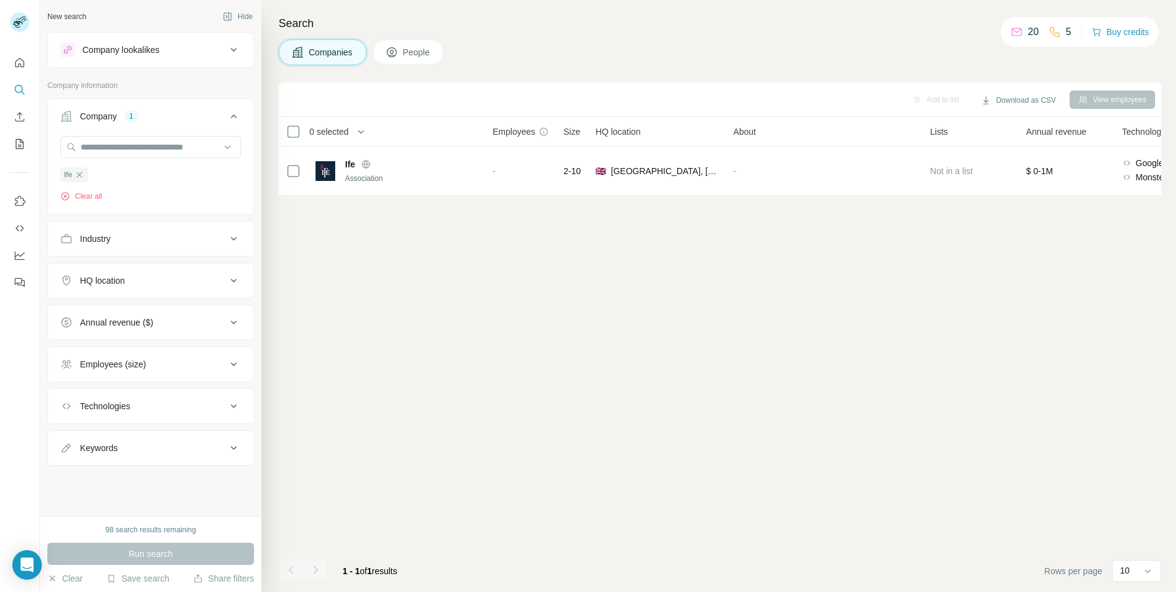
scroll to position [0, 549]
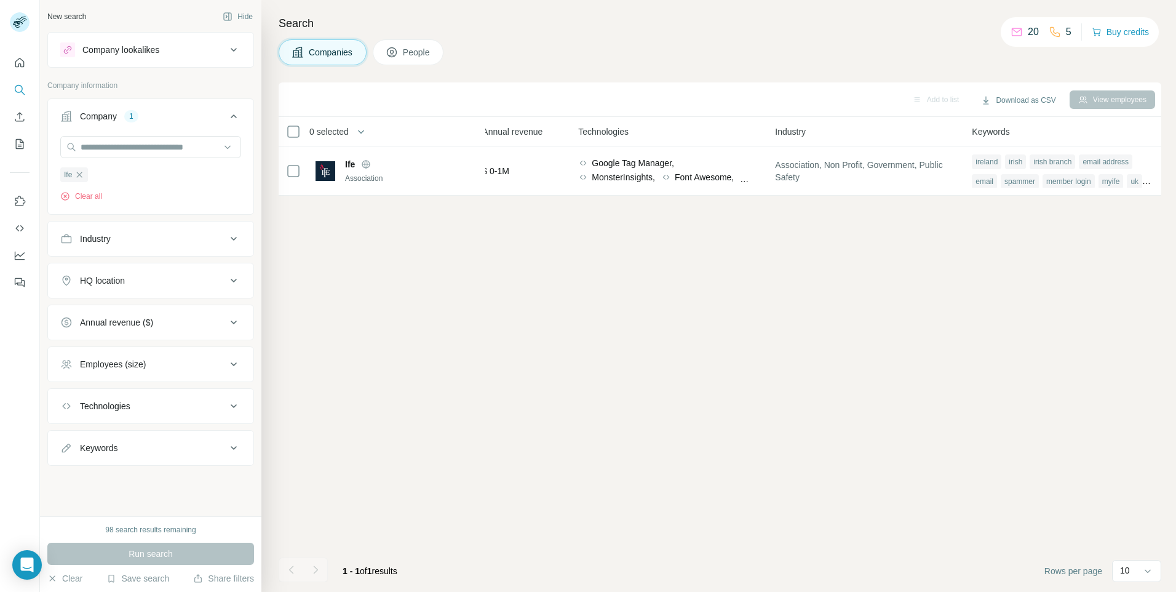
click at [1016, 229] on div "Add to list Download as CSV View employees 0 selected Companies Employees Size …" at bounding box center [720, 336] width 882 height 509
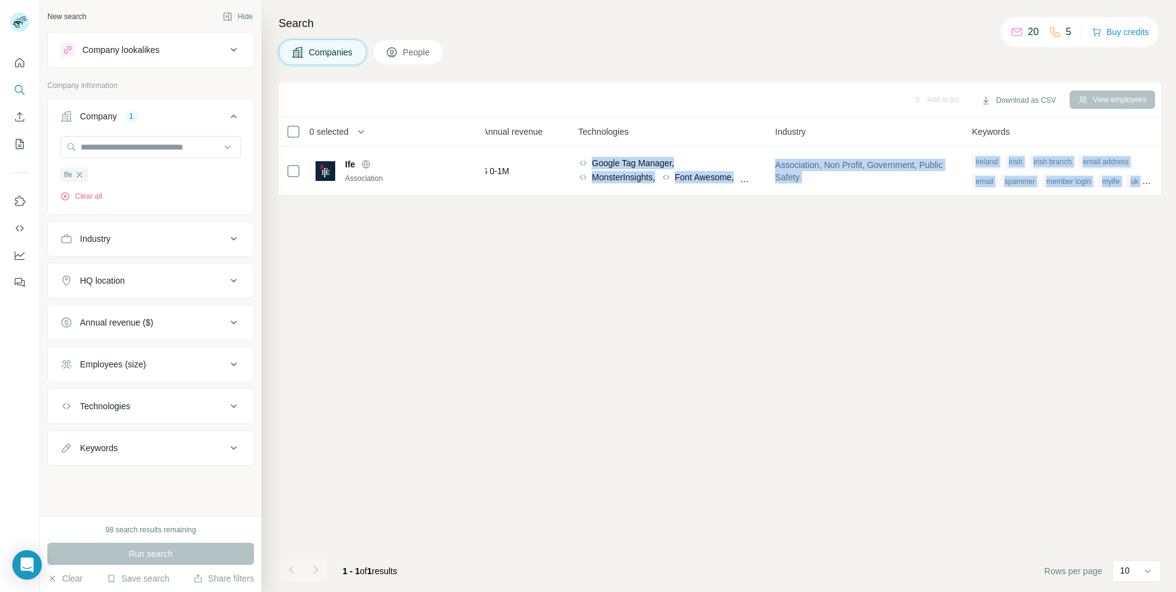
drag, startPoint x: 1016, startPoint y: 229, endPoint x: 534, endPoint y: 213, distance: 482.4
click at [540, 213] on div "Add to list Download as CSV View employees 0 selected Companies Employees Size …" at bounding box center [720, 336] width 882 height 509
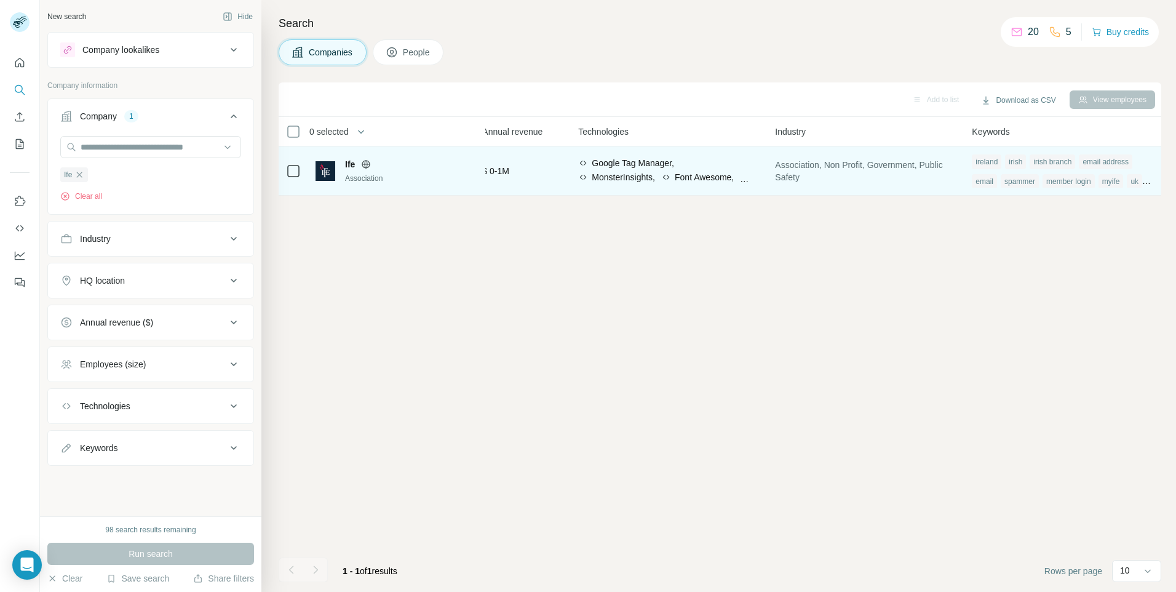
click at [365, 162] on icon at bounding box center [366, 164] width 3 height 8
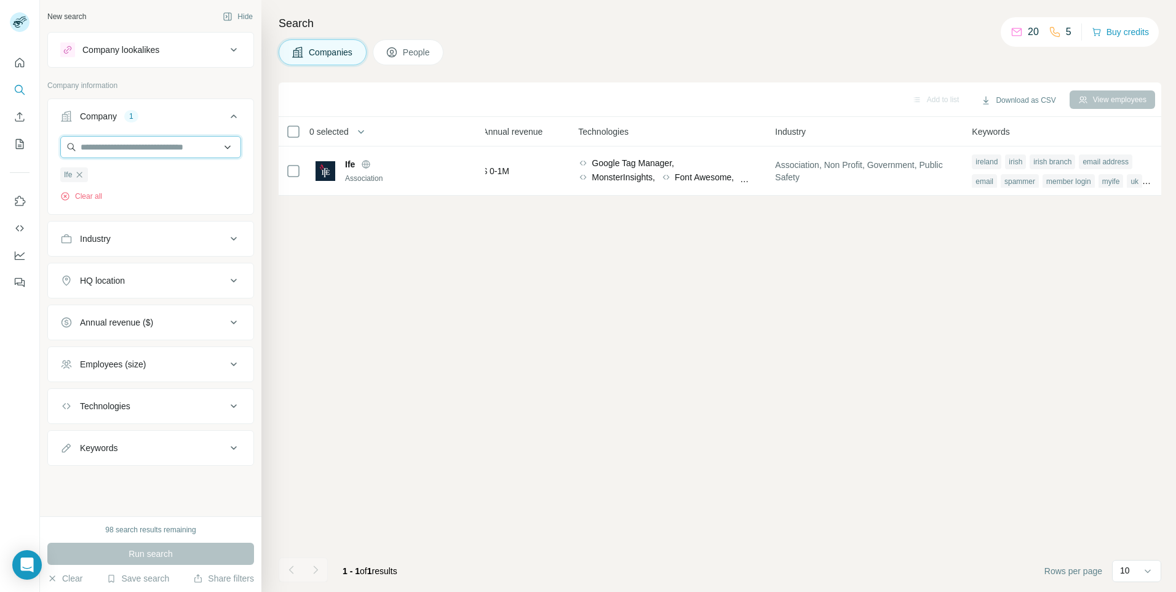
click at [140, 148] on input "text" at bounding box center [150, 147] width 181 height 22
click at [113, 144] on input "**********" at bounding box center [150, 147] width 181 height 22
type input "**********"
click at [465, 324] on div "Add to list Download as CSV View employees 0 selected Companies Employees Size …" at bounding box center [720, 336] width 882 height 509
click at [90, 141] on input "text" at bounding box center [150, 147] width 181 height 22
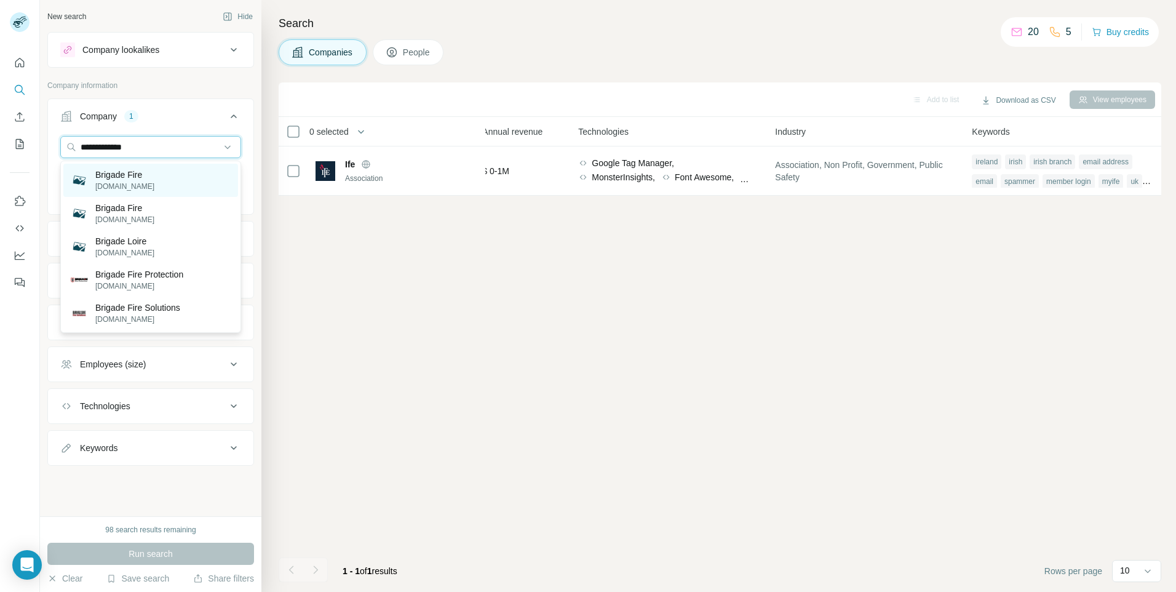
type input "**********"
click at [141, 185] on p "[DOMAIN_NAME]" at bounding box center [124, 186] width 59 height 11
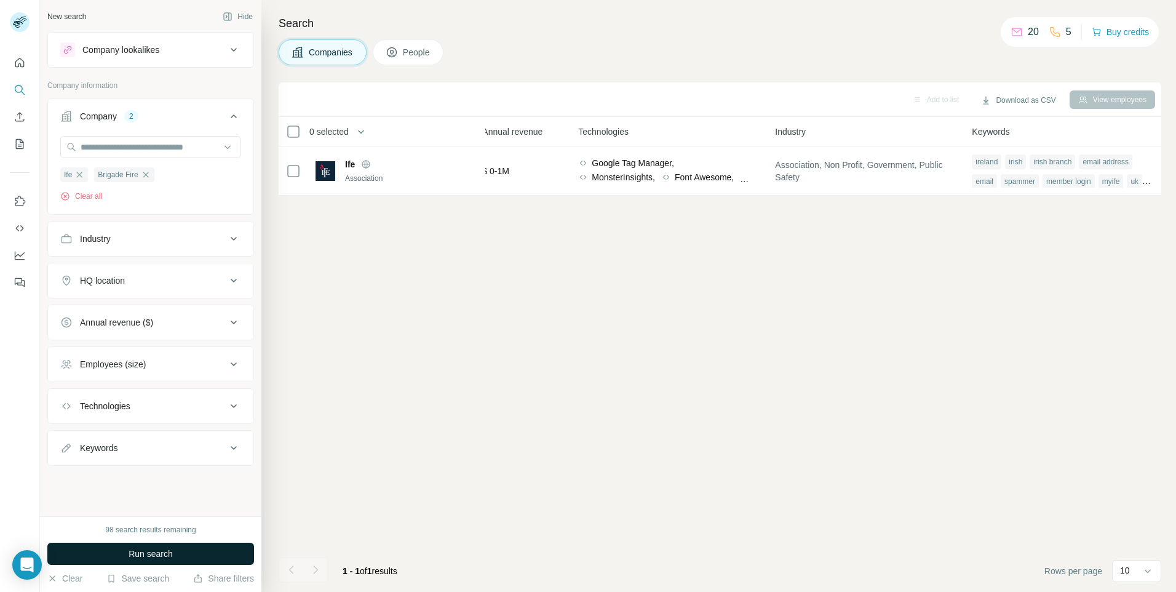
click at [175, 556] on button "Run search" at bounding box center [150, 553] width 207 height 22
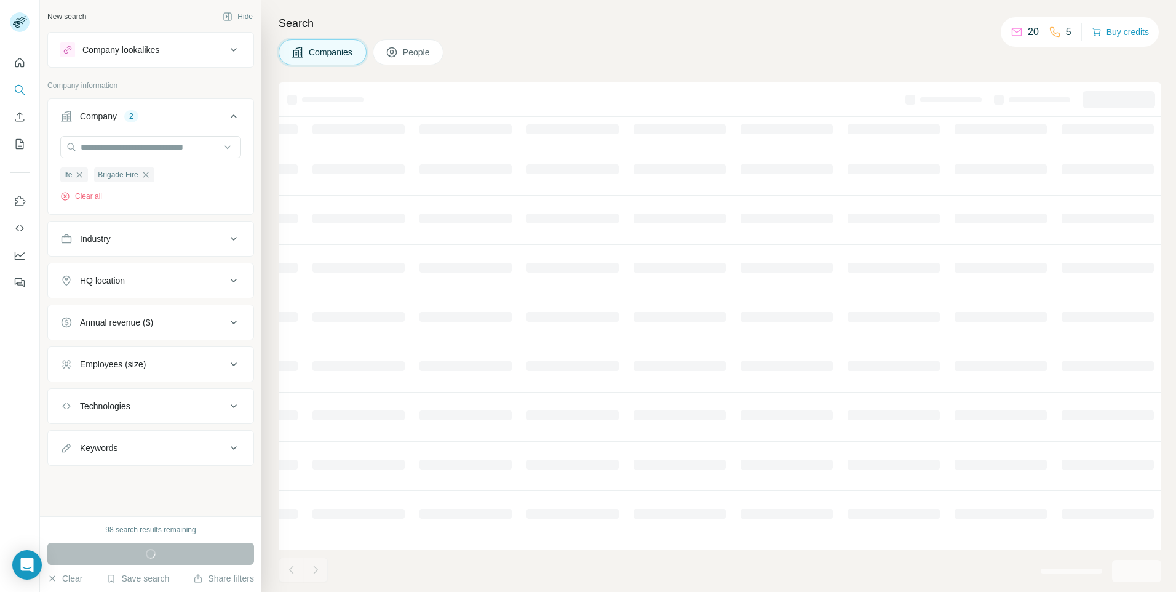
scroll to position [0, 293]
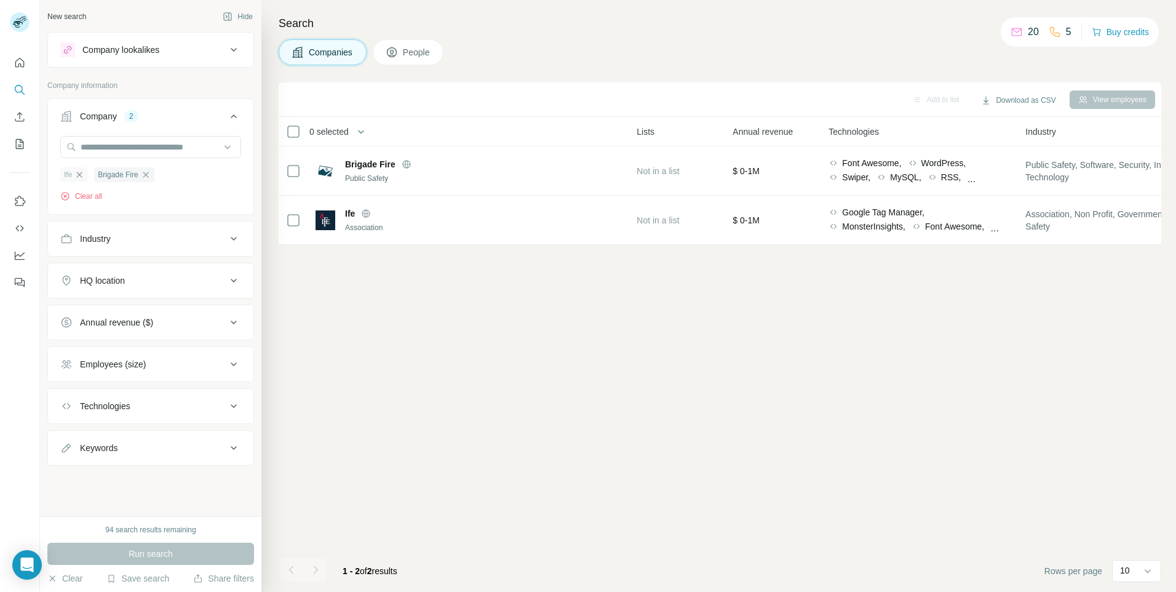
click at [81, 178] on icon "button" at bounding box center [79, 175] width 10 height 10
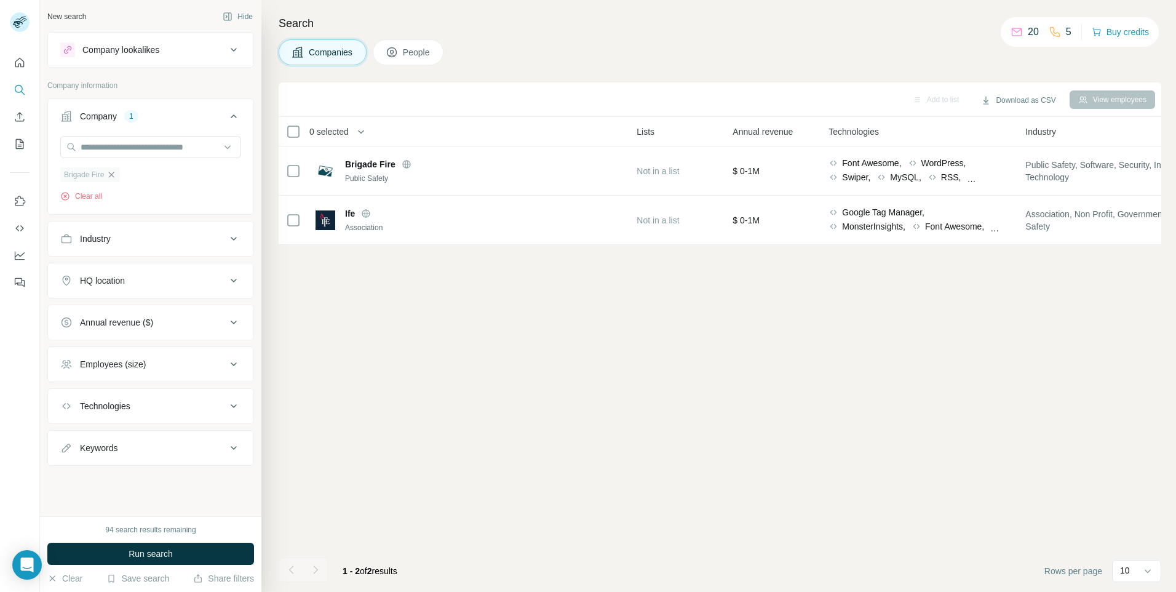
click at [112, 176] on icon "button" at bounding box center [111, 175] width 10 height 10
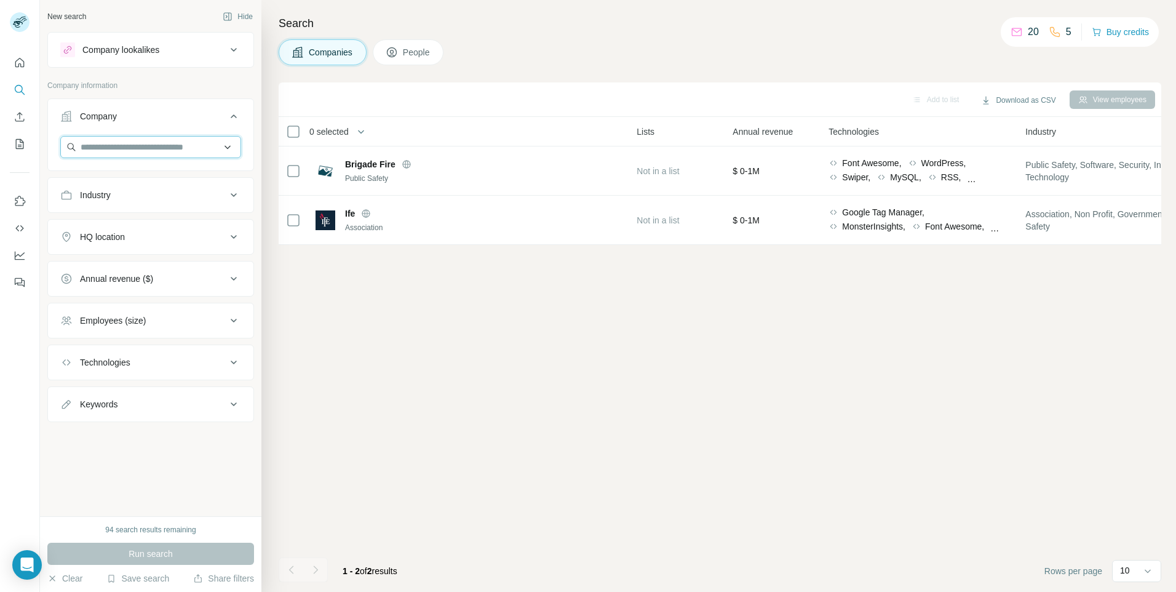
click at [107, 146] on input "text" at bounding box center [150, 147] width 181 height 22
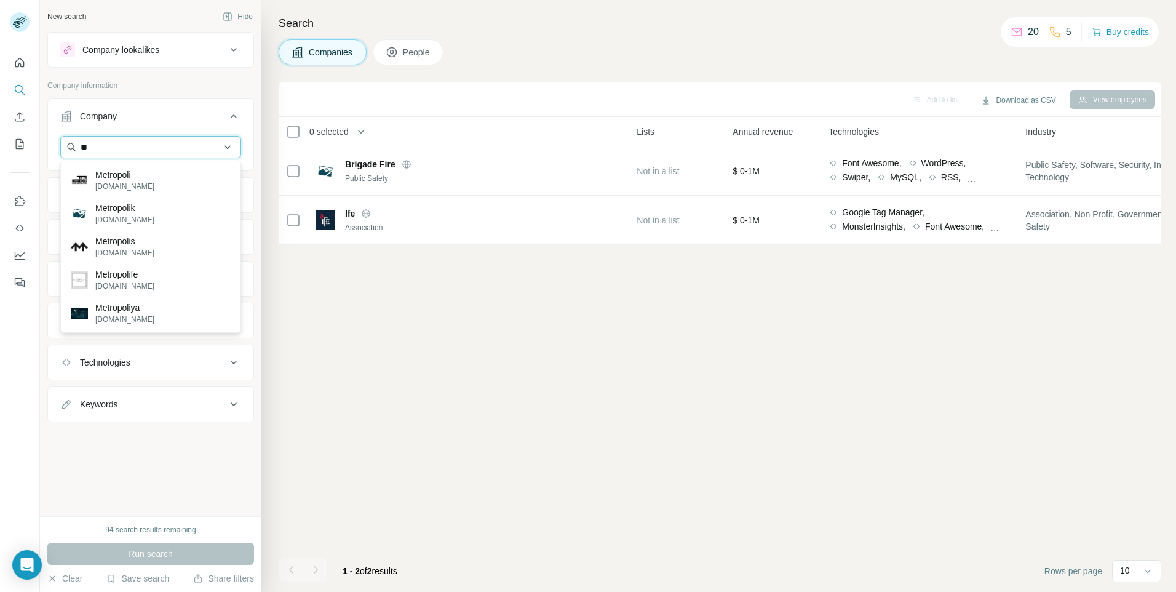
type input "*"
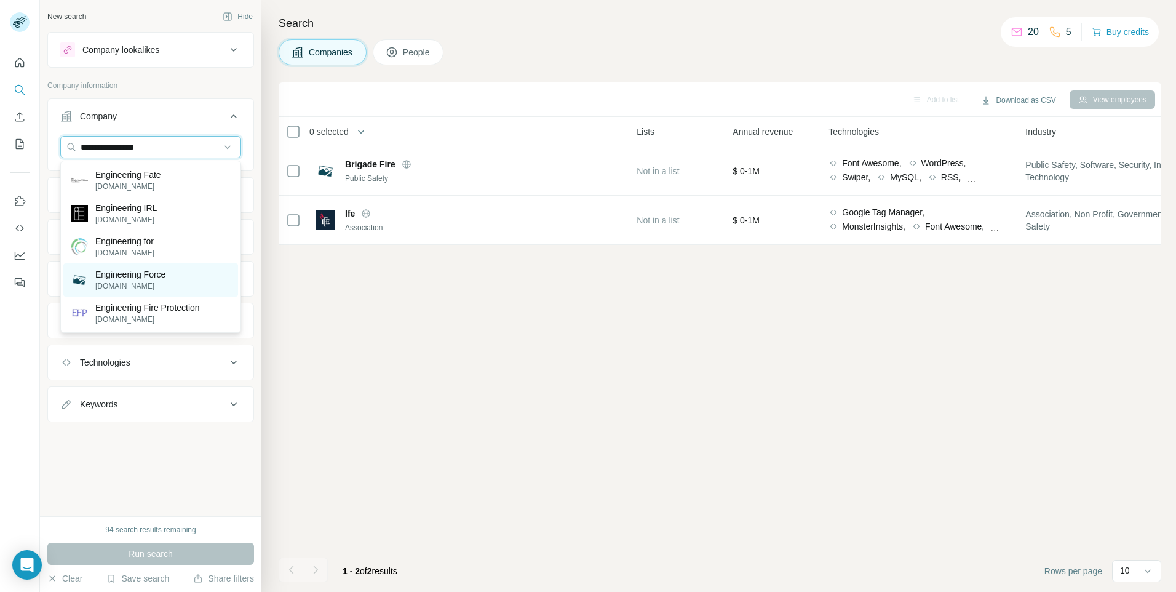
type input "**********"
click at [113, 277] on p "Engineering Force" at bounding box center [130, 274] width 70 height 12
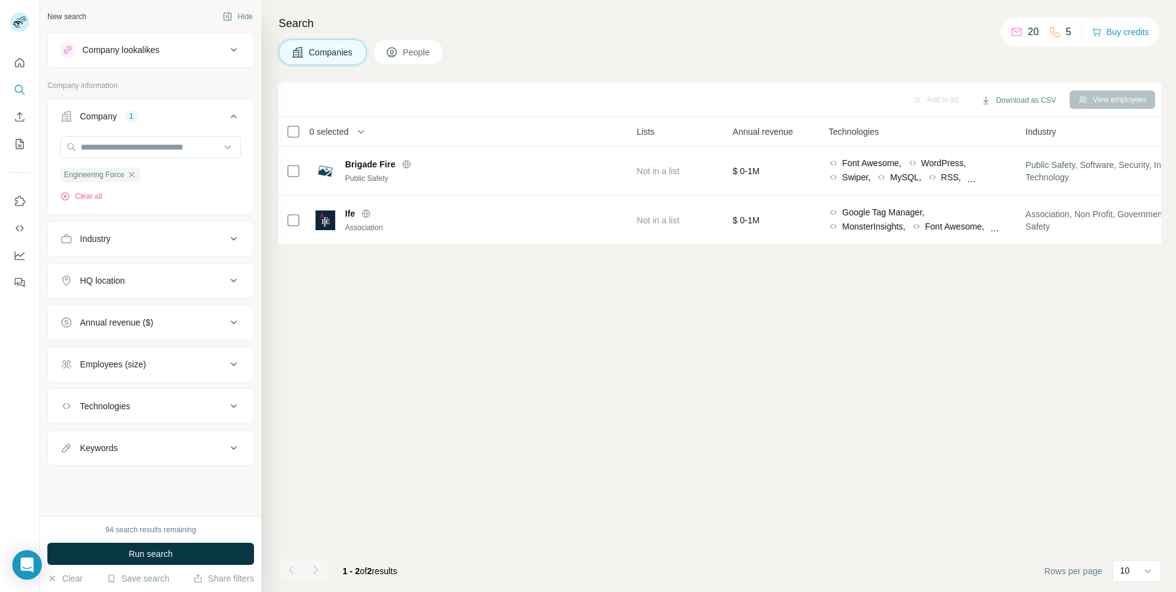
click at [185, 551] on button "Run search" at bounding box center [150, 553] width 207 height 22
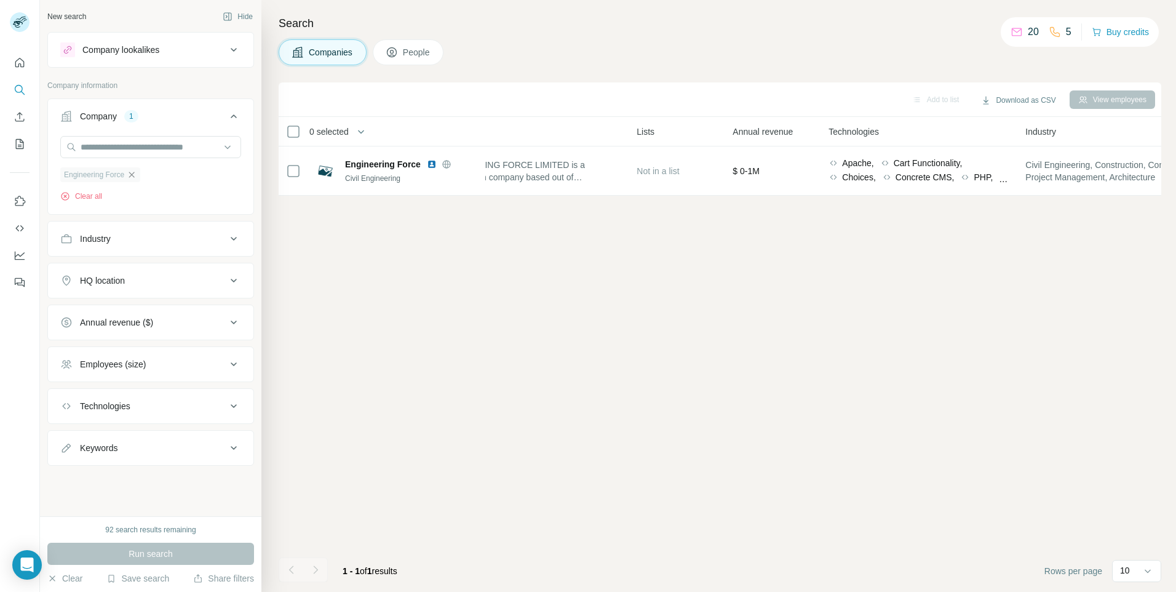
click at [132, 173] on icon "button" at bounding box center [132, 175] width 6 height 6
click at [117, 147] on input "text" at bounding box center [150, 147] width 181 height 22
click at [115, 141] on input "text" at bounding box center [150, 147] width 181 height 22
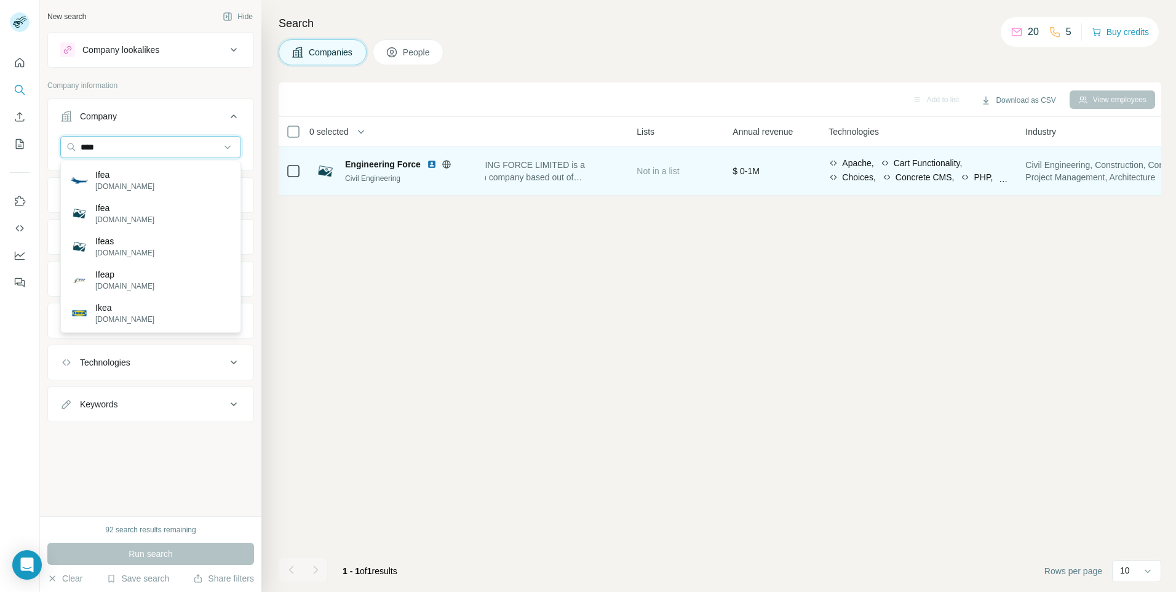
type input "***"
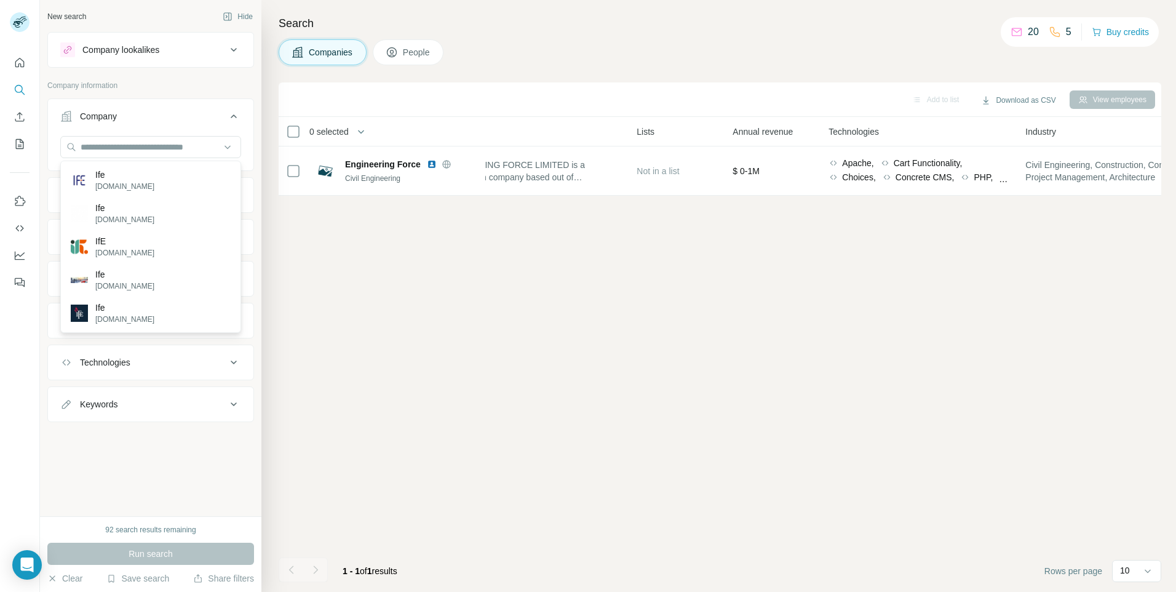
click at [488, 322] on div "Add to list Download as CSV View employees 0 selected Companies Employees Size …" at bounding box center [720, 336] width 882 height 509
click at [424, 57] on span "People" at bounding box center [417, 52] width 28 height 12
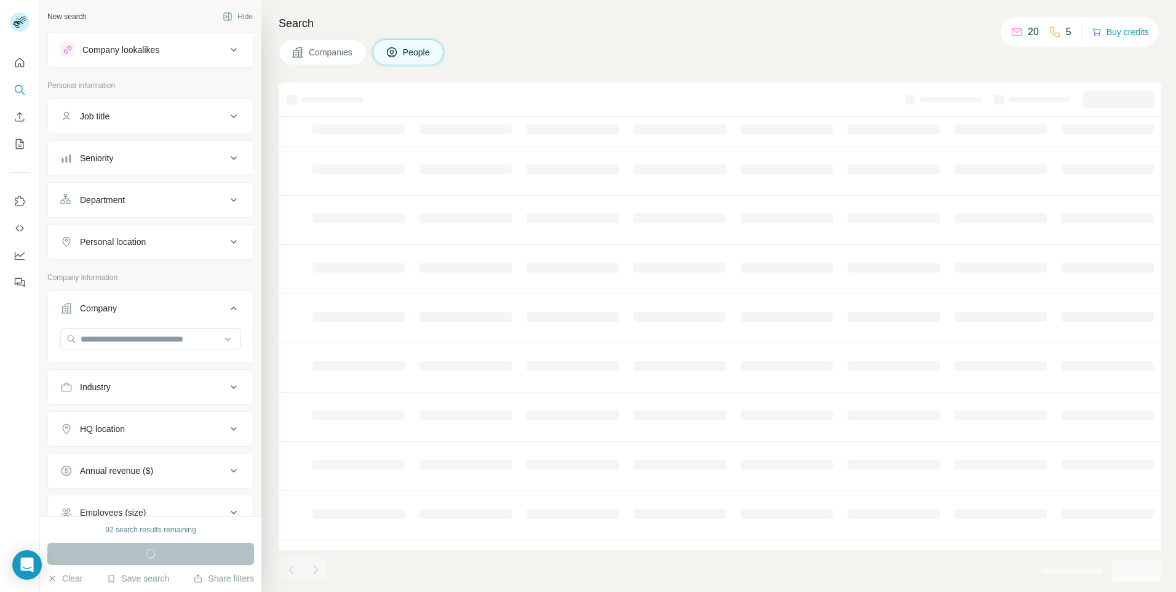
scroll to position [0, 186]
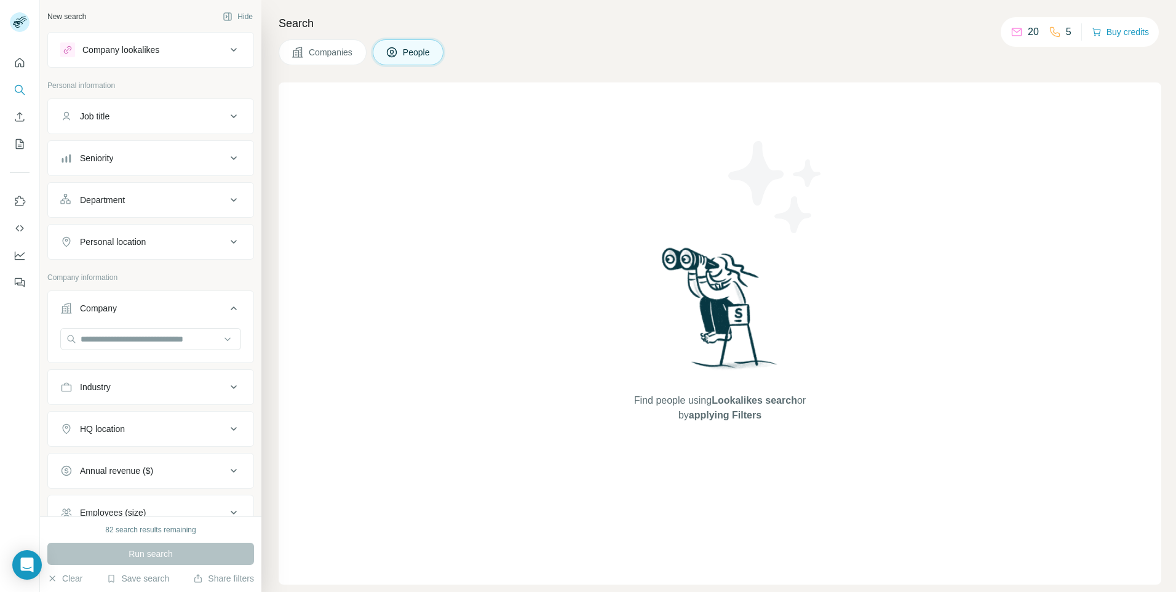
click at [142, 117] on div "Job title" at bounding box center [143, 116] width 166 height 12
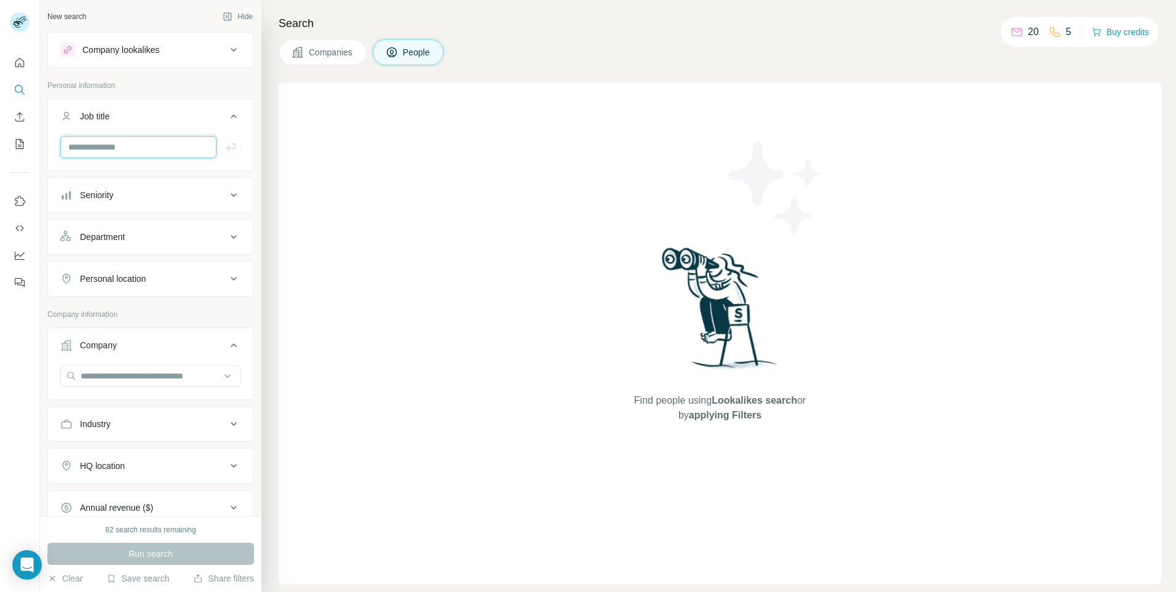
click at [117, 146] on input "text" at bounding box center [138, 147] width 156 height 22
type input "**********"
click at [225, 145] on icon "button" at bounding box center [231, 147] width 12 height 12
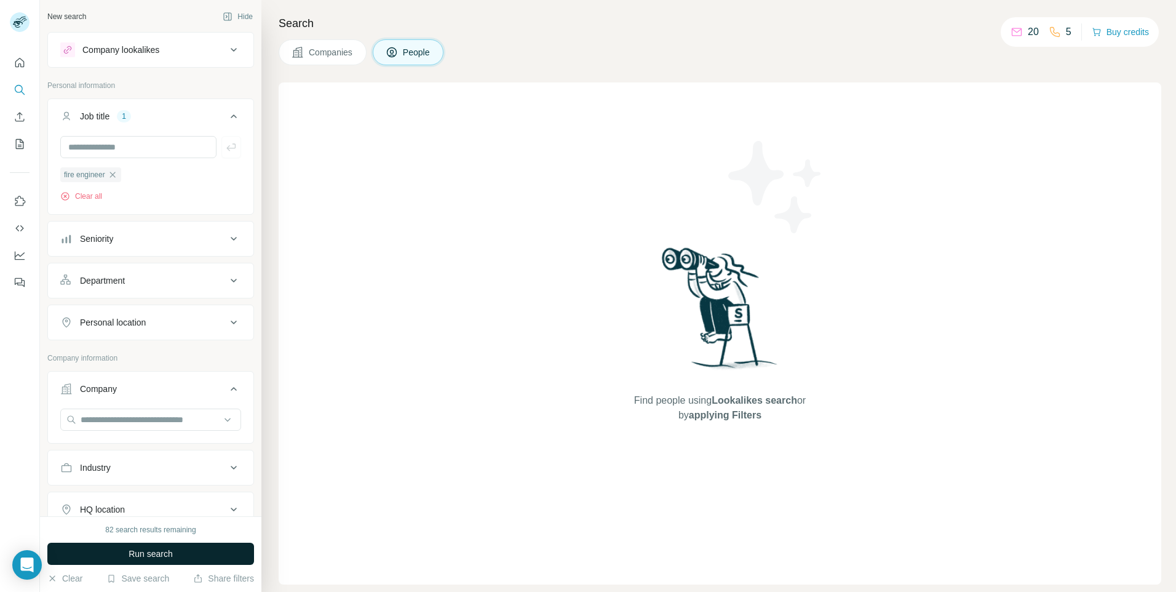
click at [145, 553] on span "Run search" at bounding box center [151, 553] width 44 height 12
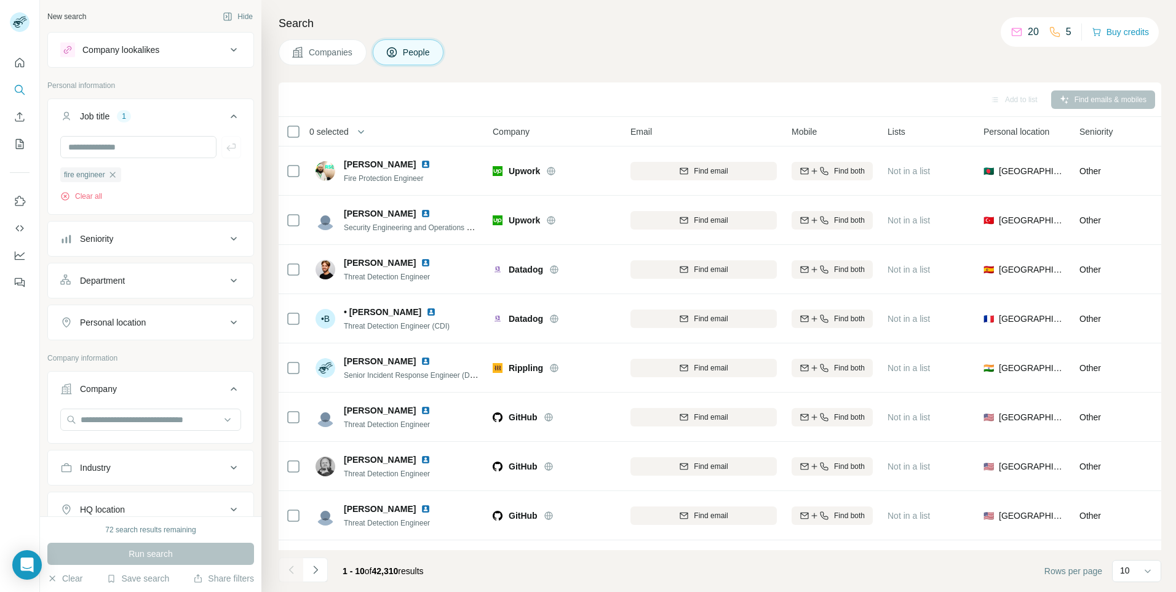
click at [115, 329] on button "Personal location" at bounding box center [150, 322] width 205 height 30
click at [118, 351] on input "text" at bounding box center [150, 353] width 181 height 22
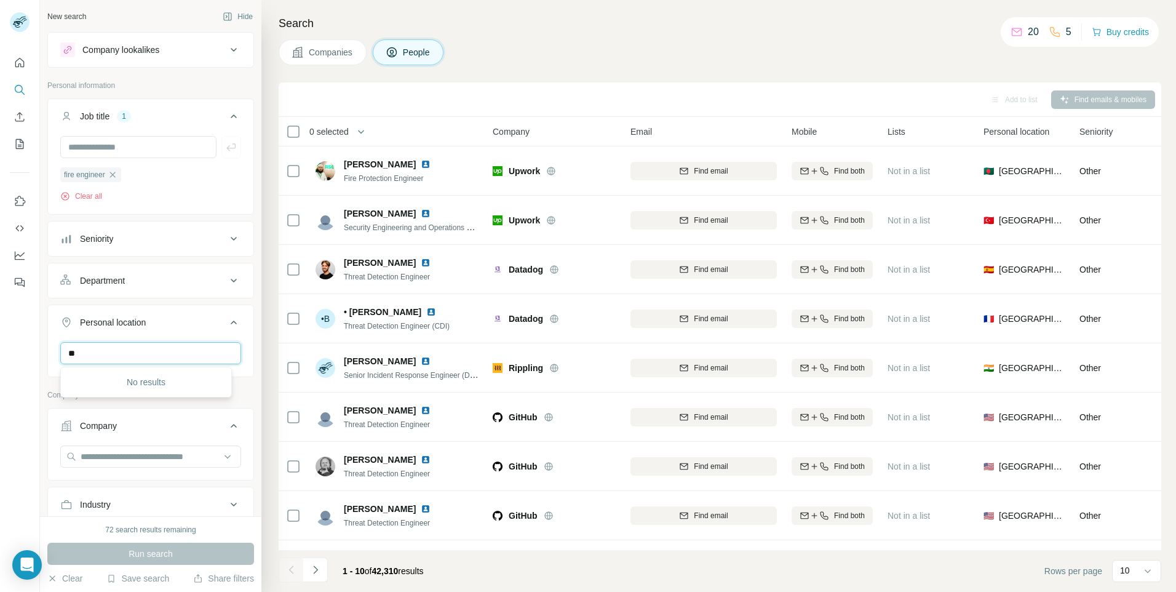
type input "*"
click at [117, 358] on input "*******" at bounding box center [150, 353] width 181 height 22
type input "*******"
click at [72, 286] on icon at bounding box center [66, 280] width 12 height 12
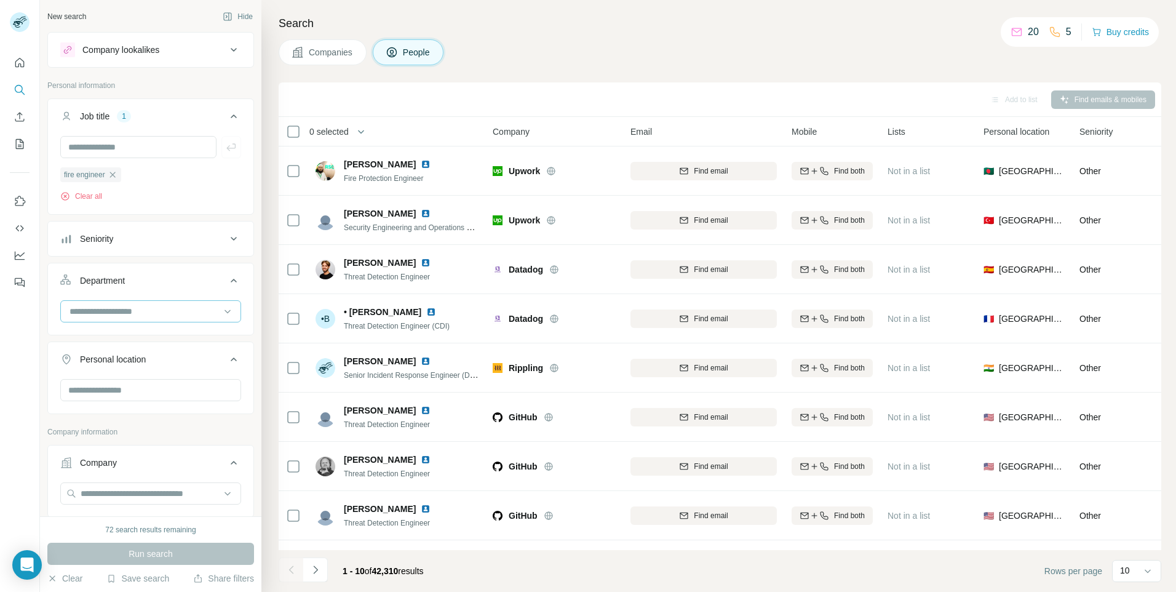
click at [96, 311] on input at bounding box center [144, 311] width 152 height 14
click at [76, 328] on p "Operations" at bounding box center [92, 329] width 42 height 12
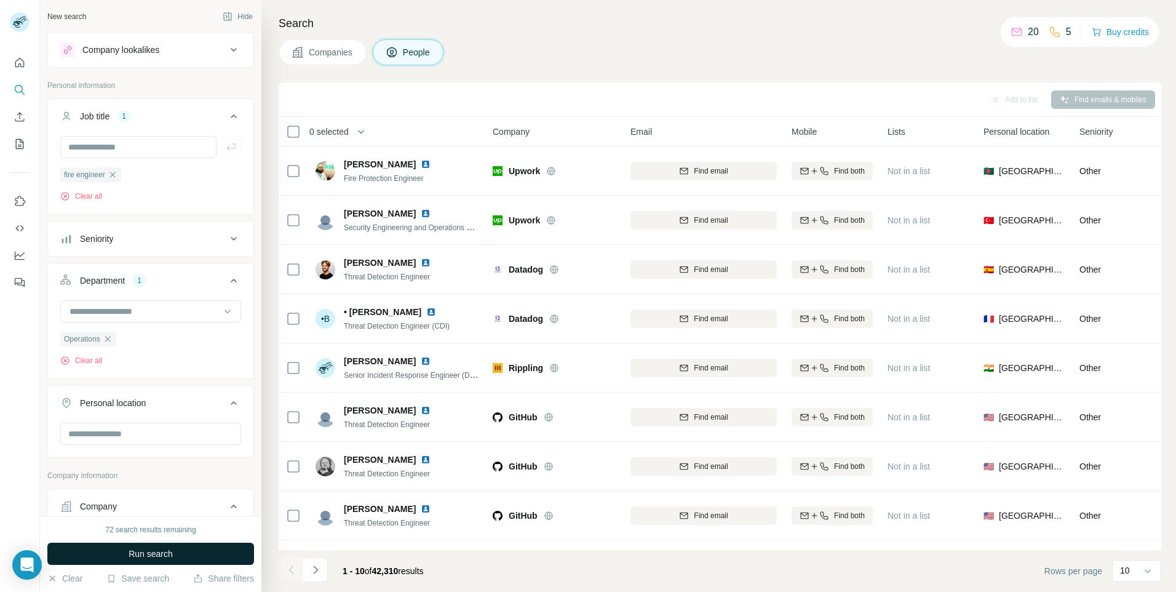
click at [166, 552] on span "Run search" at bounding box center [151, 553] width 44 height 12
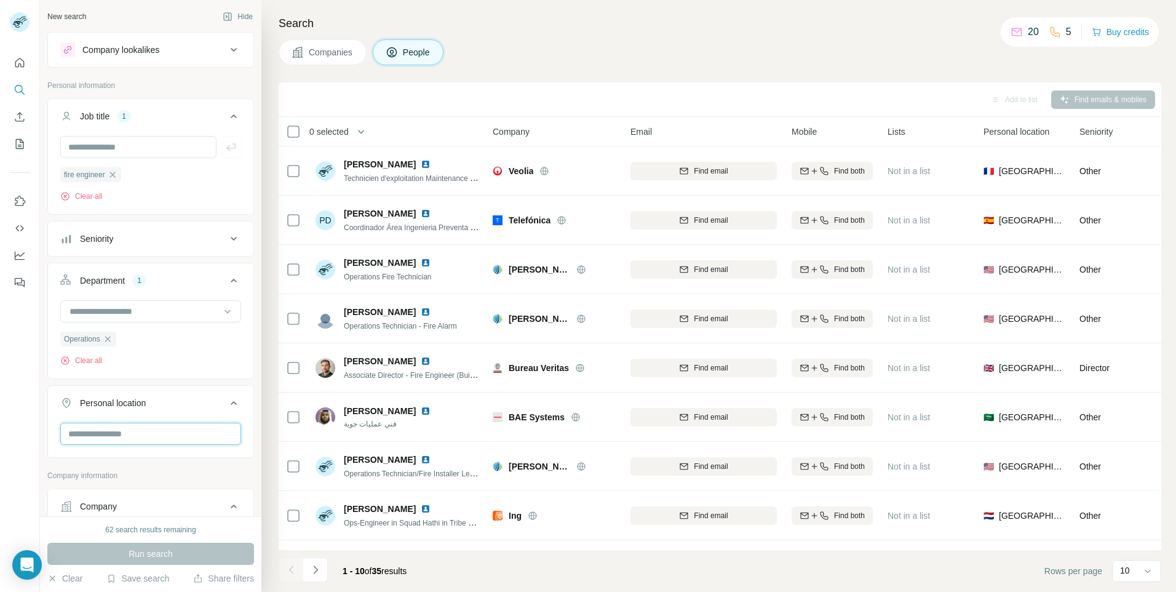
click at [160, 433] on input "text" at bounding box center [150, 433] width 181 height 22
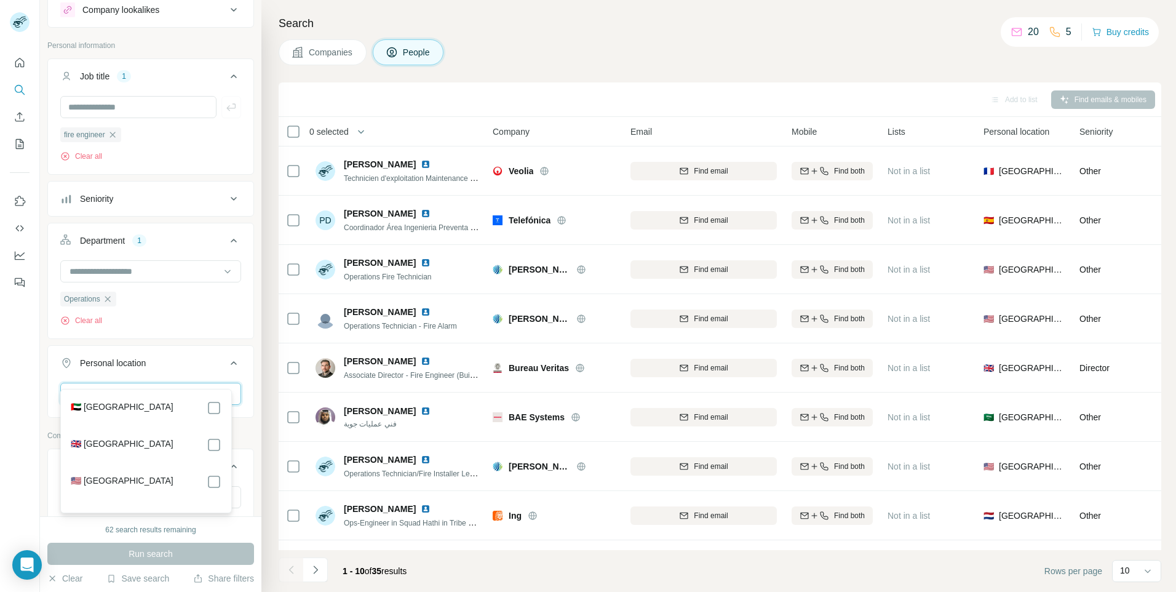
scroll to position [61, 0]
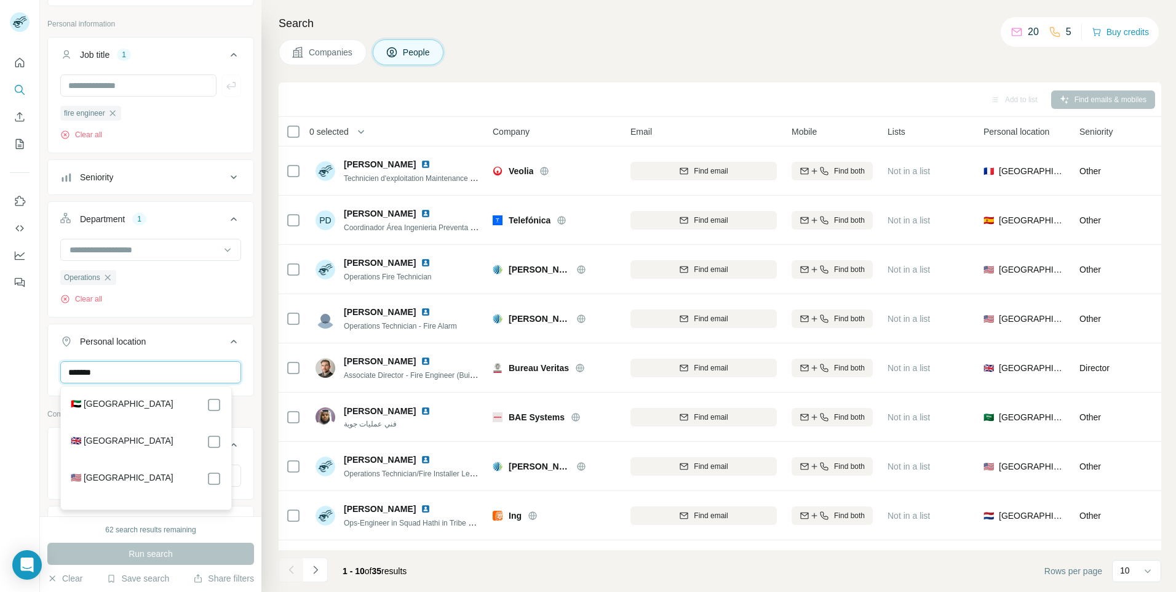
type input "******"
click at [143, 443] on label "🇬🇧 [GEOGRAPHIC_DATA]" at bounding box center [122, 441] width 103 height 15
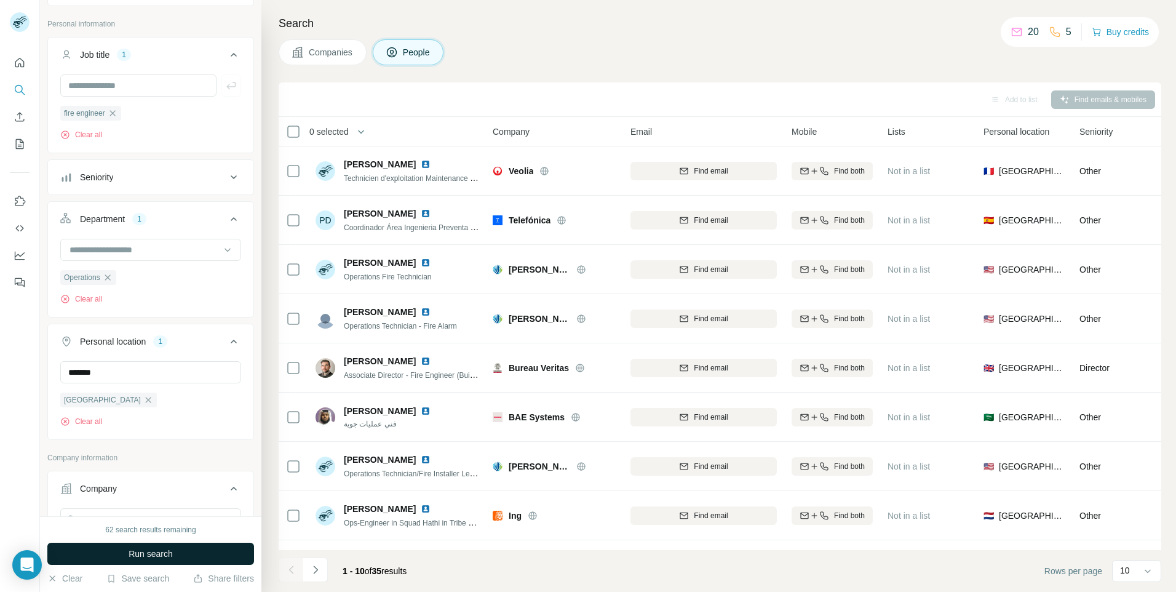
click at [155, 551] on span "Run search" at bounding box center [151, 553] width 44 height 12
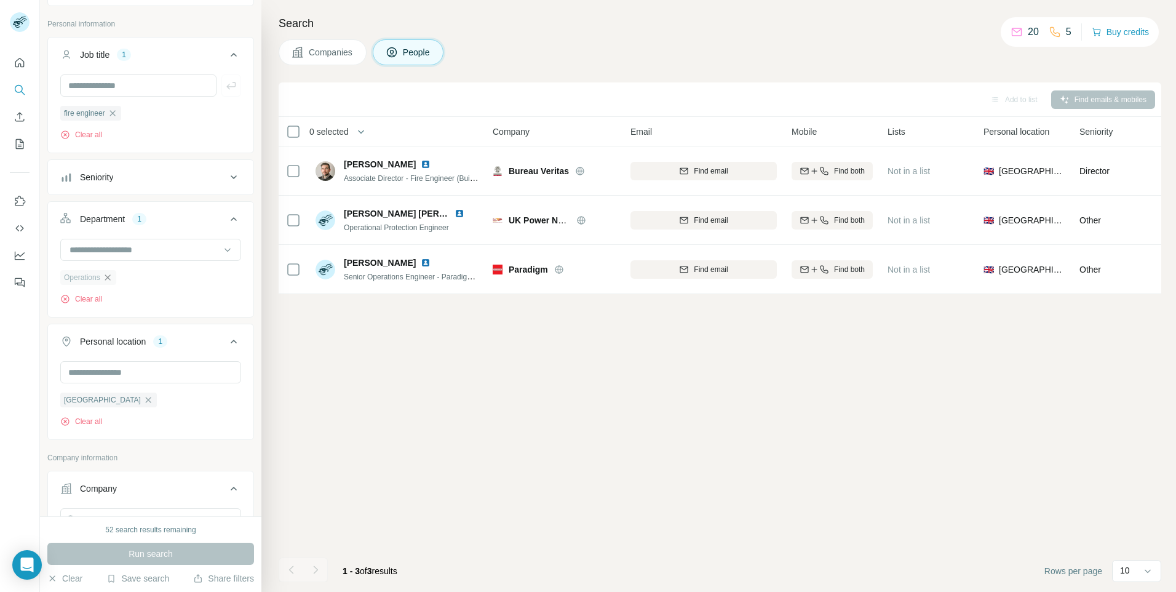
click at [108, 276] on icon "button" at bounding box center [108, 277] width 10 height 10
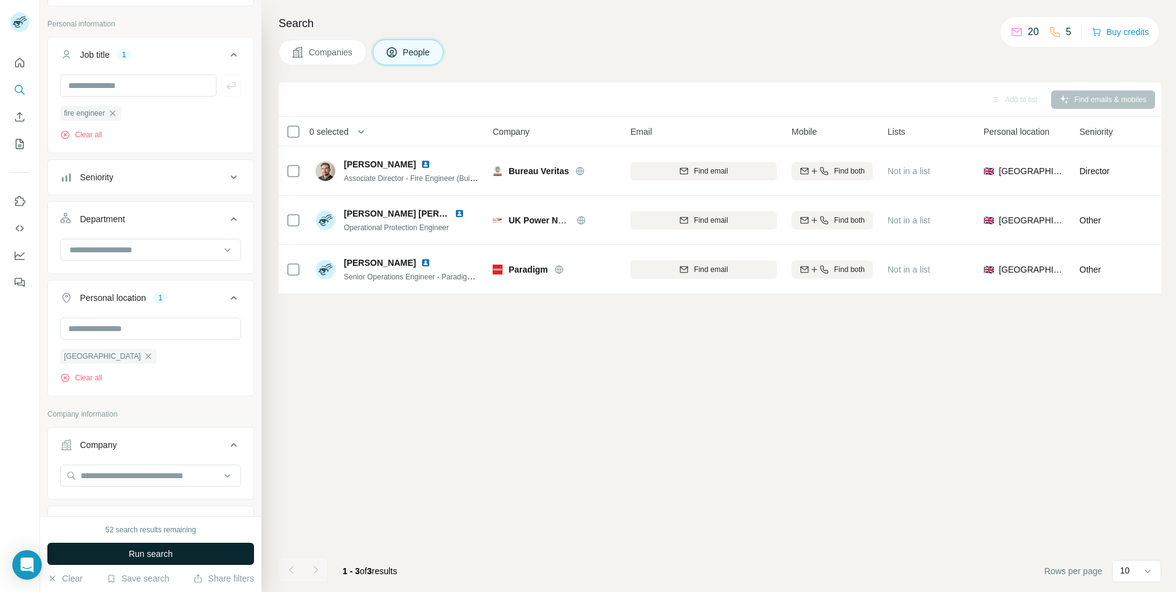
click at [156, 557] on span "Run search" at bounding box center [151, 553] width 44 height 12
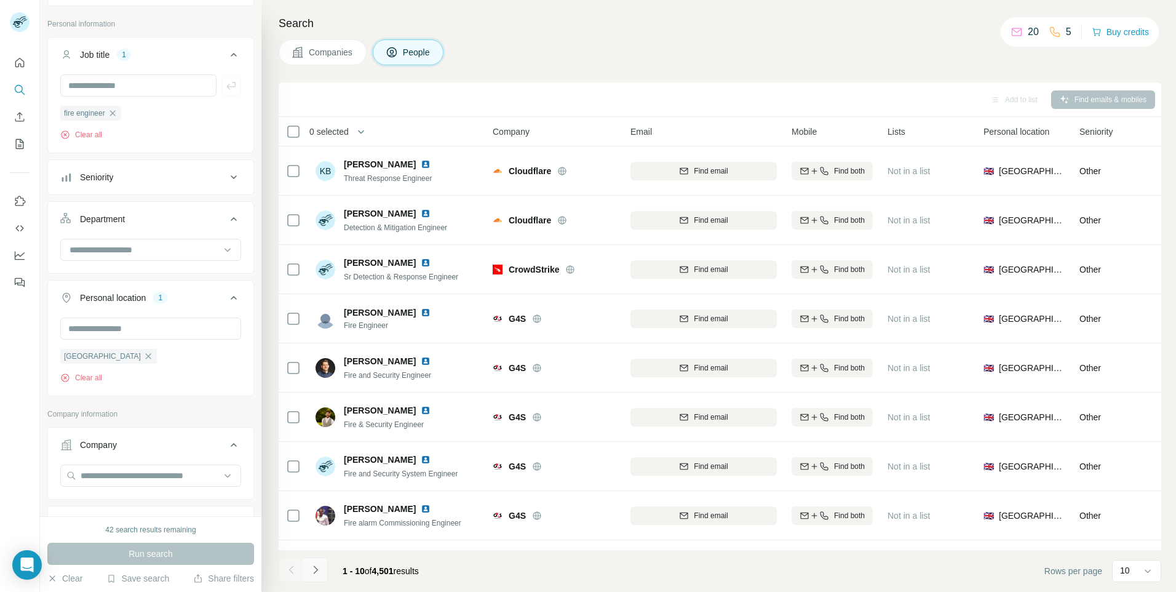
click at [314, 569] on icon "Navigate to next page" at bounding box center [315, 569] width 12 height 12
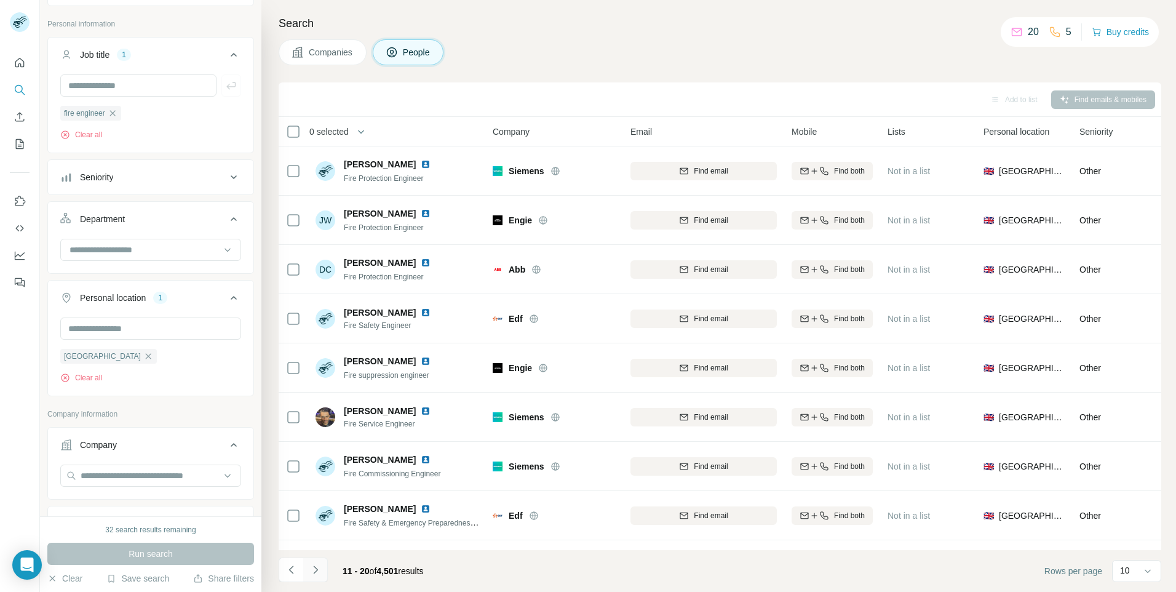
click at [319, 572] on icon "Navigate to next page" at bounding box center [315, 569] width 12 height 12
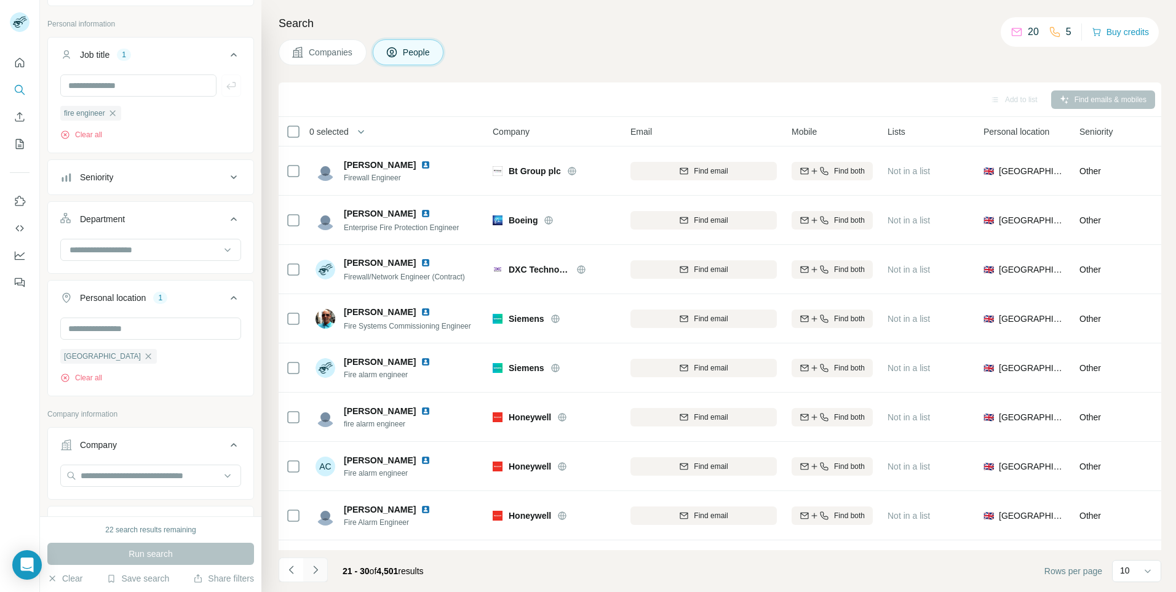
click at [322, 571] on button "Navigate to next page" at bounding box center [315, 569] width 25 height 25
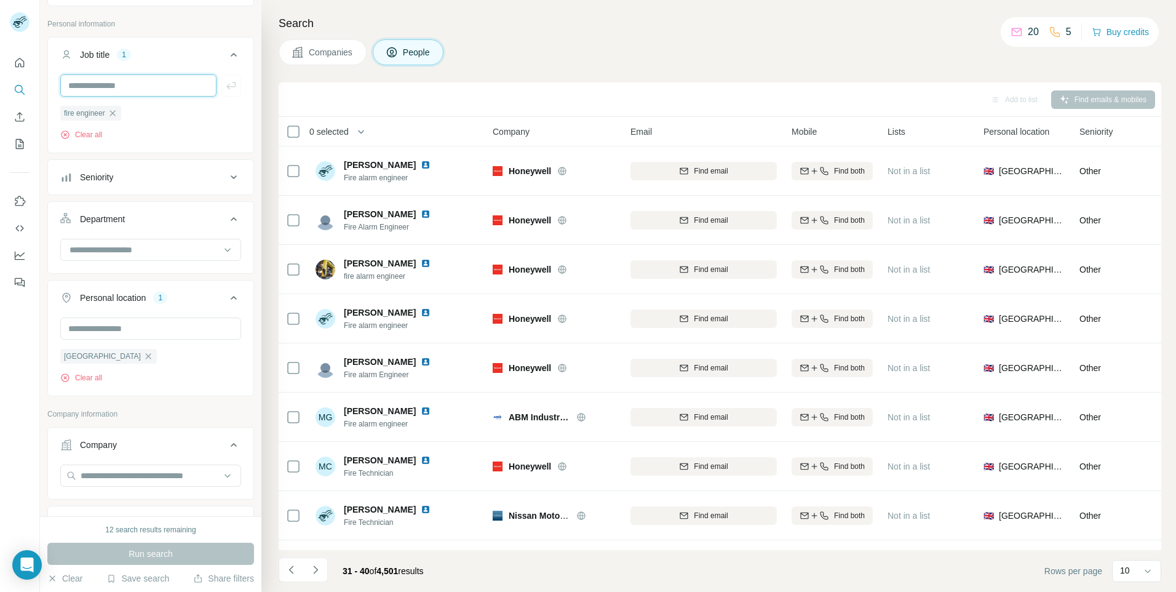
click at [97, 82] on input "text" at bounding box center [138, 85] width 156 height 22
type input "***"
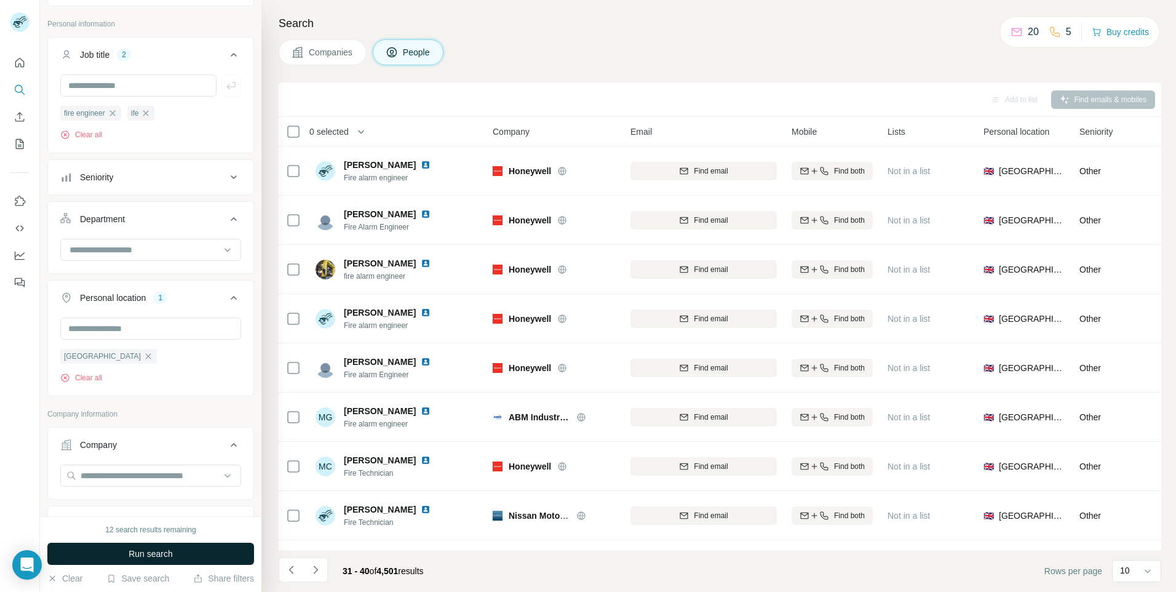
click at [140, 555] on span "Run search" at bounding box center [151, 553] width 44 height 12
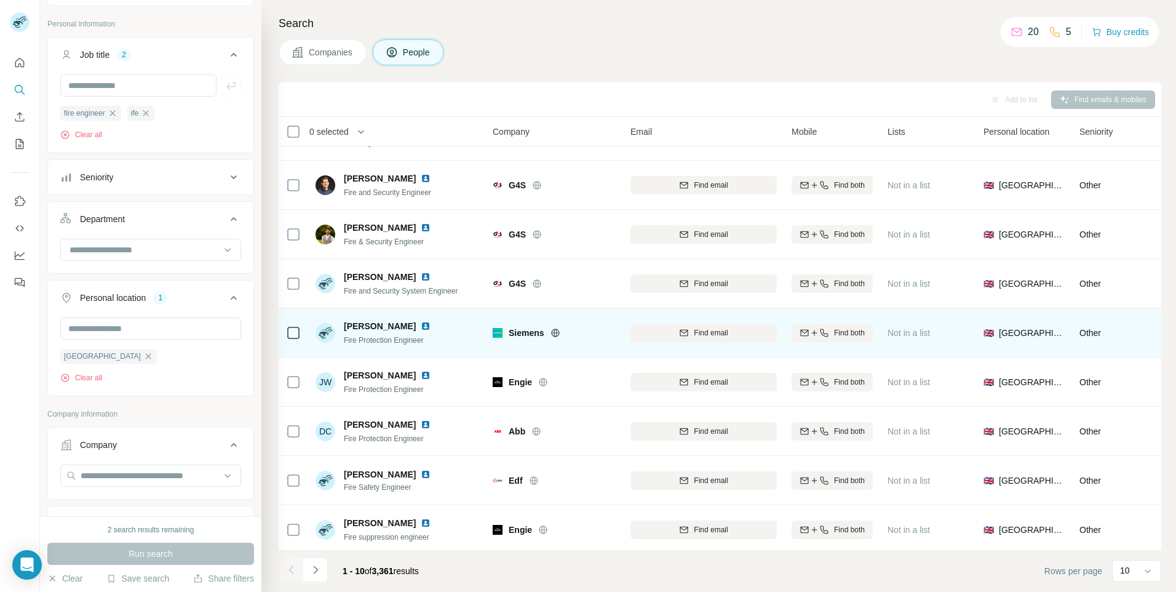
scroll to position [61, 0]
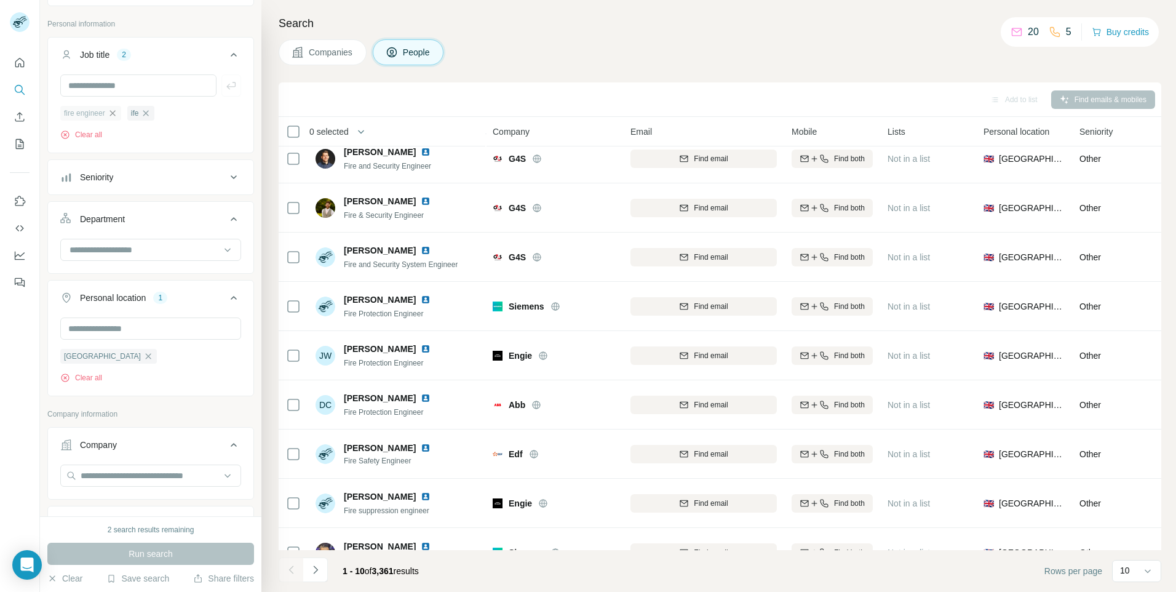
click at [111, 114] on icon "button" at bounding box center [113, 113] width 10 height 10
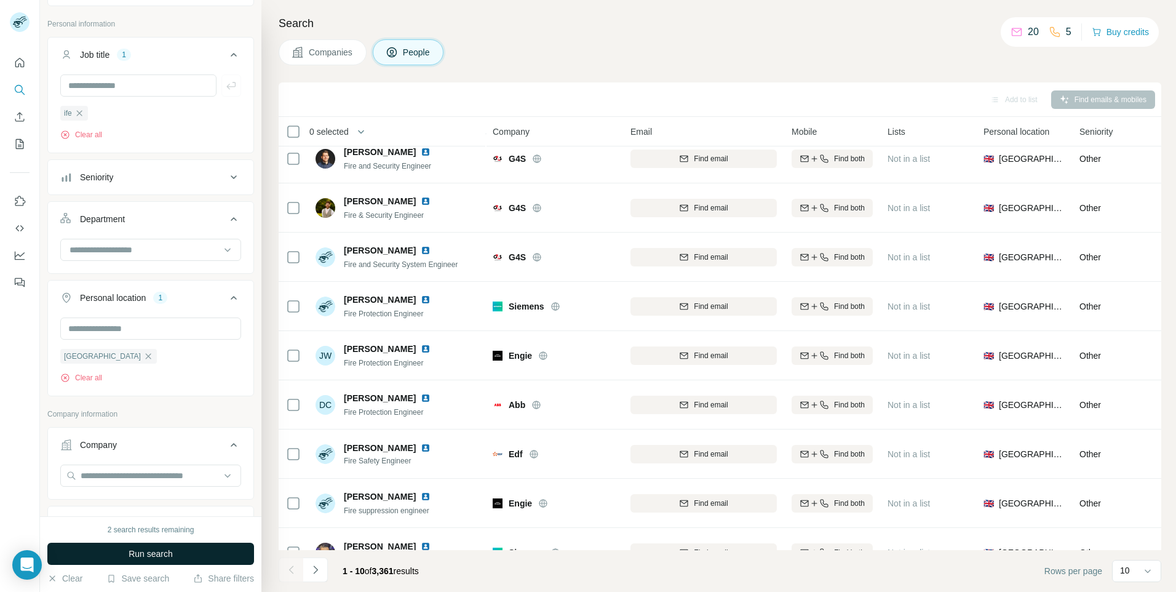
click at [154, 557] on span "Run search" at bounding box center [151, 553] width 44 height 12
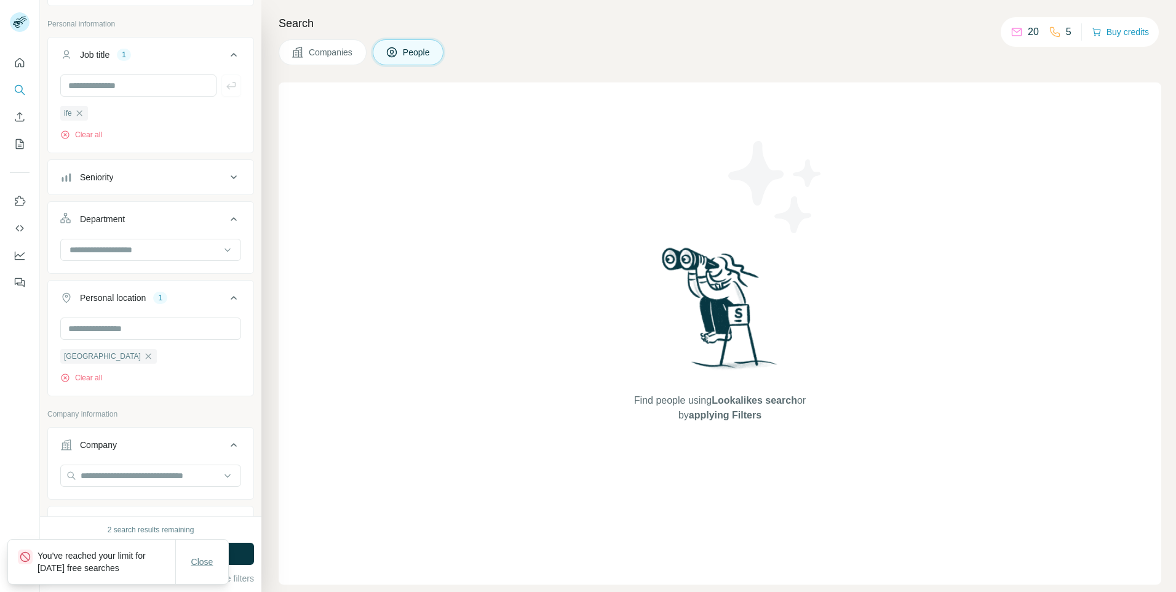
click at [197, 561] on span "Close" at bounding box center [202, 561] width 22 height 12
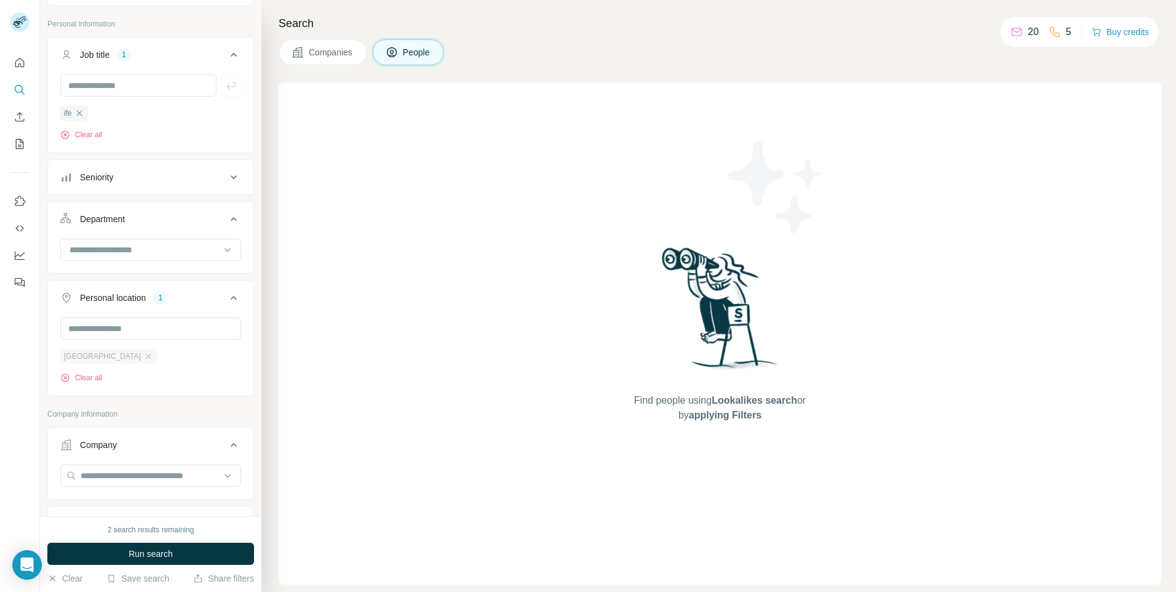
click at [130, 355] on div "[GEOGRAPHIC_DATA]" at bounding box center [108, 356] width 97 height 15
click at [83, 112] on icon "button" at bounding box center [79, 113] width 10 height 10
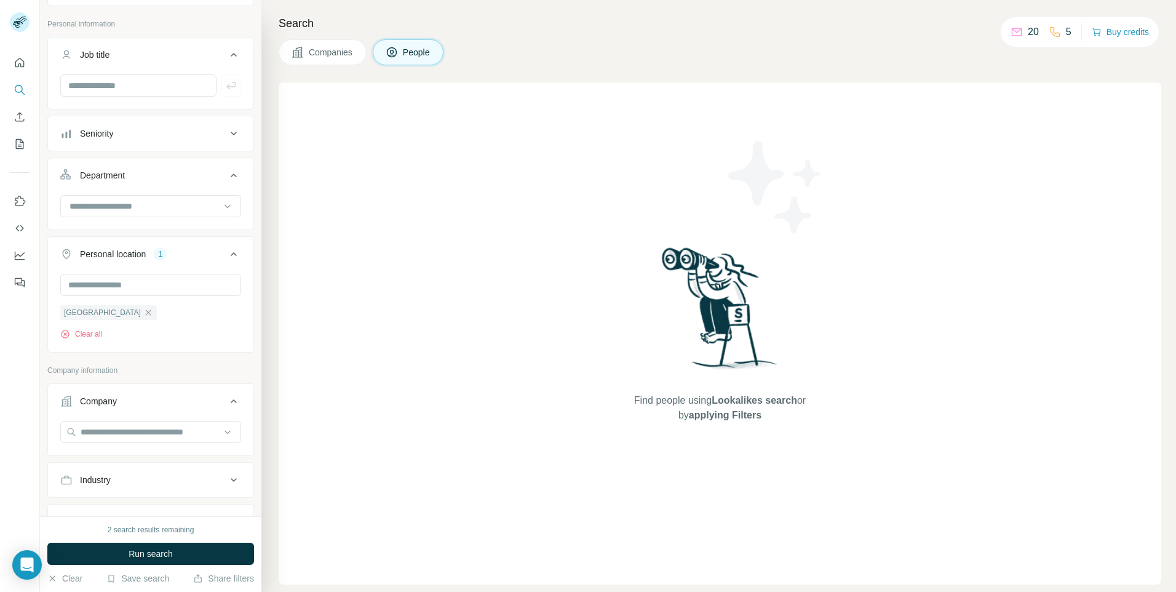
click at [320, 52] on span "Companies" at bounding box center [331, 52] width 45 height 12
